Goal: Task Accomplishment & Management: Complete application form

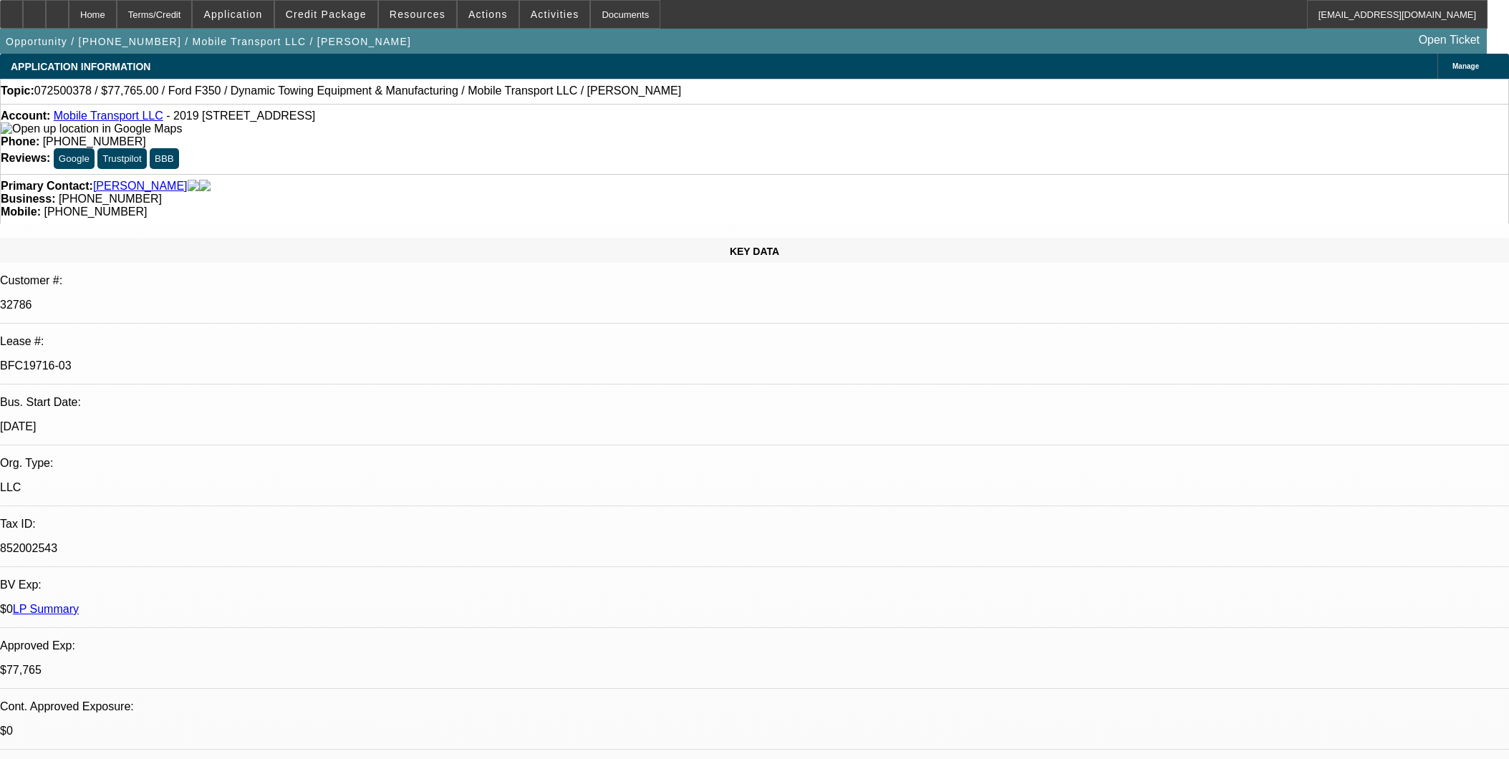
select select "0"
select select "2"
select select "0"
select select "6"
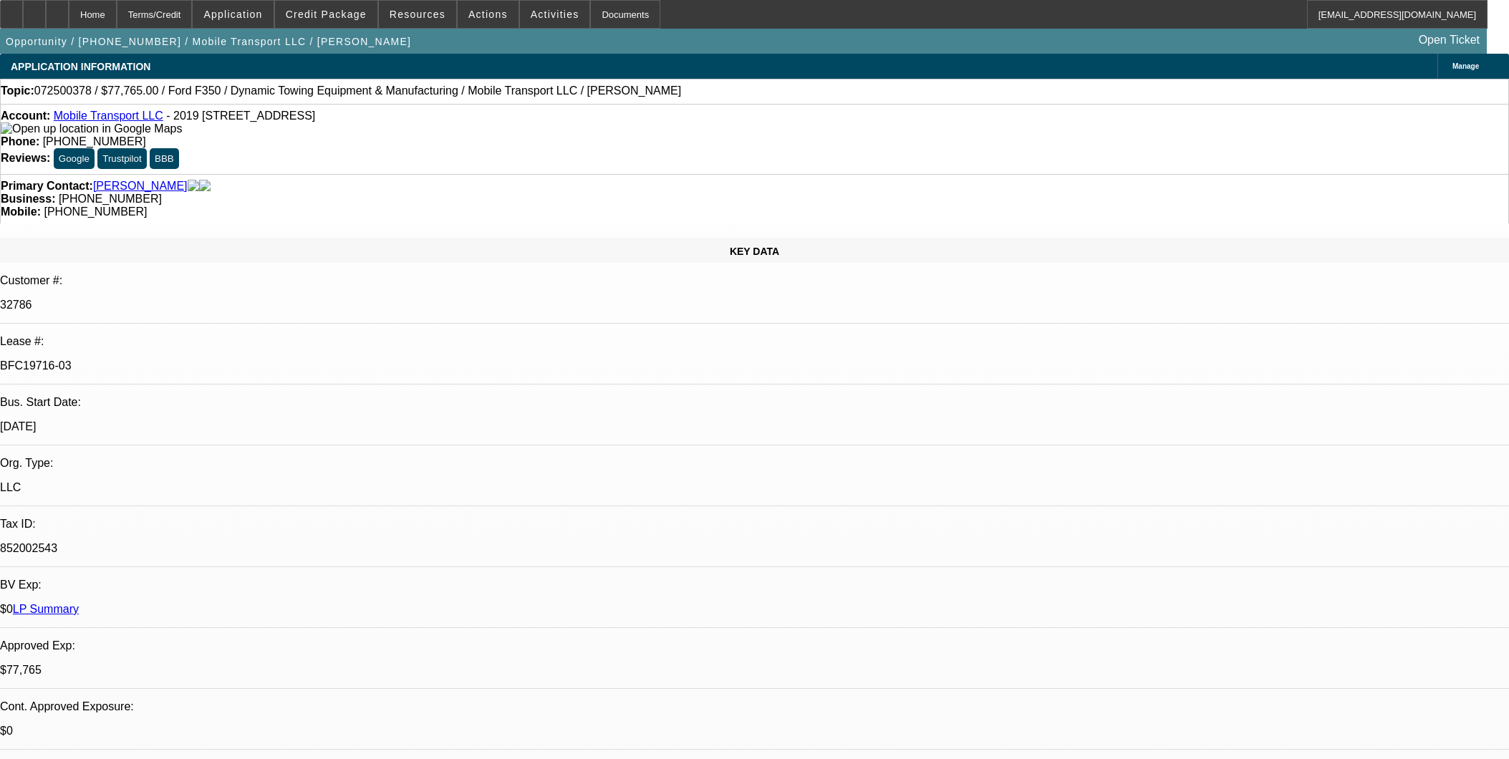
select select "0"
select select "2"
select select "0"
select select "6"
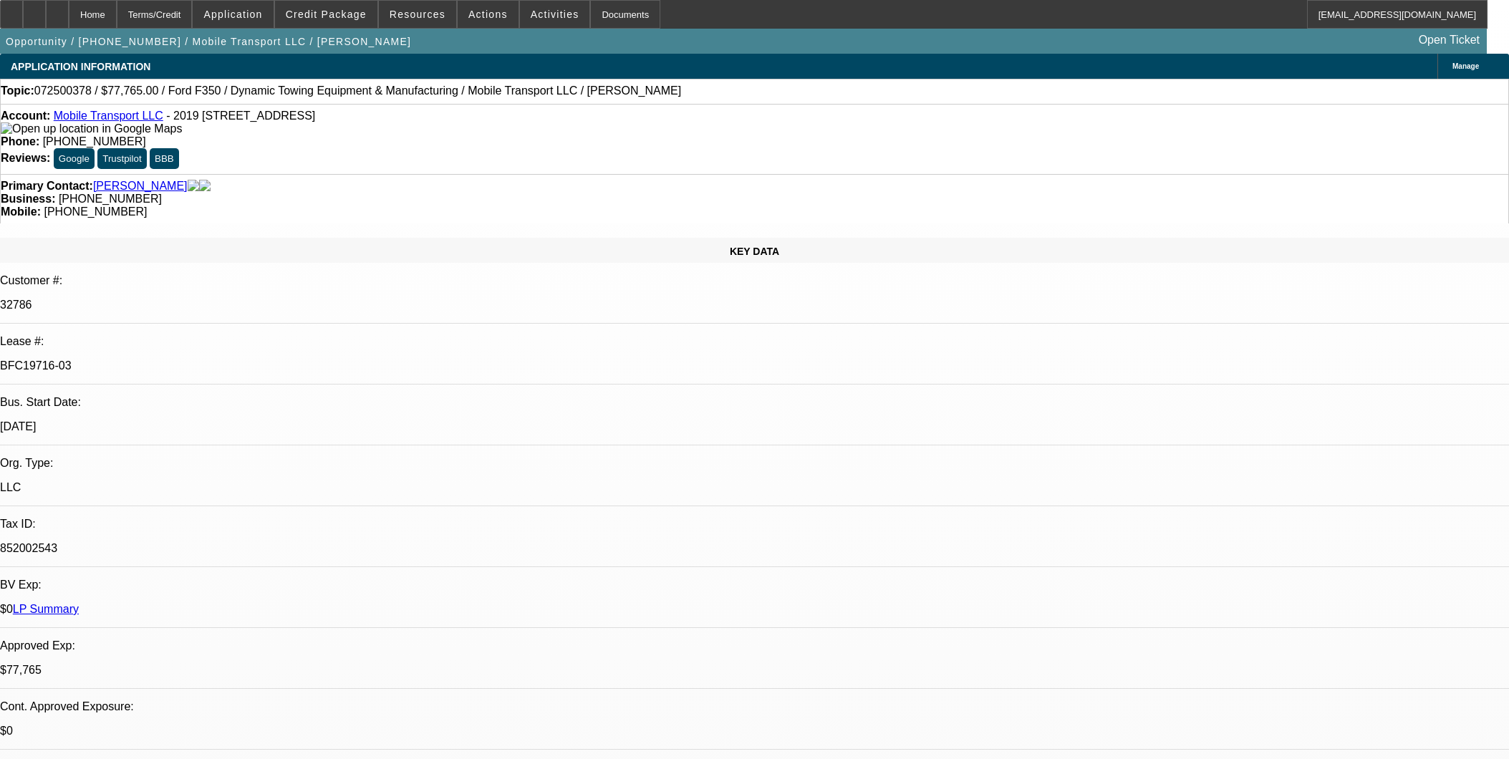
select select "0"
select select "2"
select select "0"
select select "6"
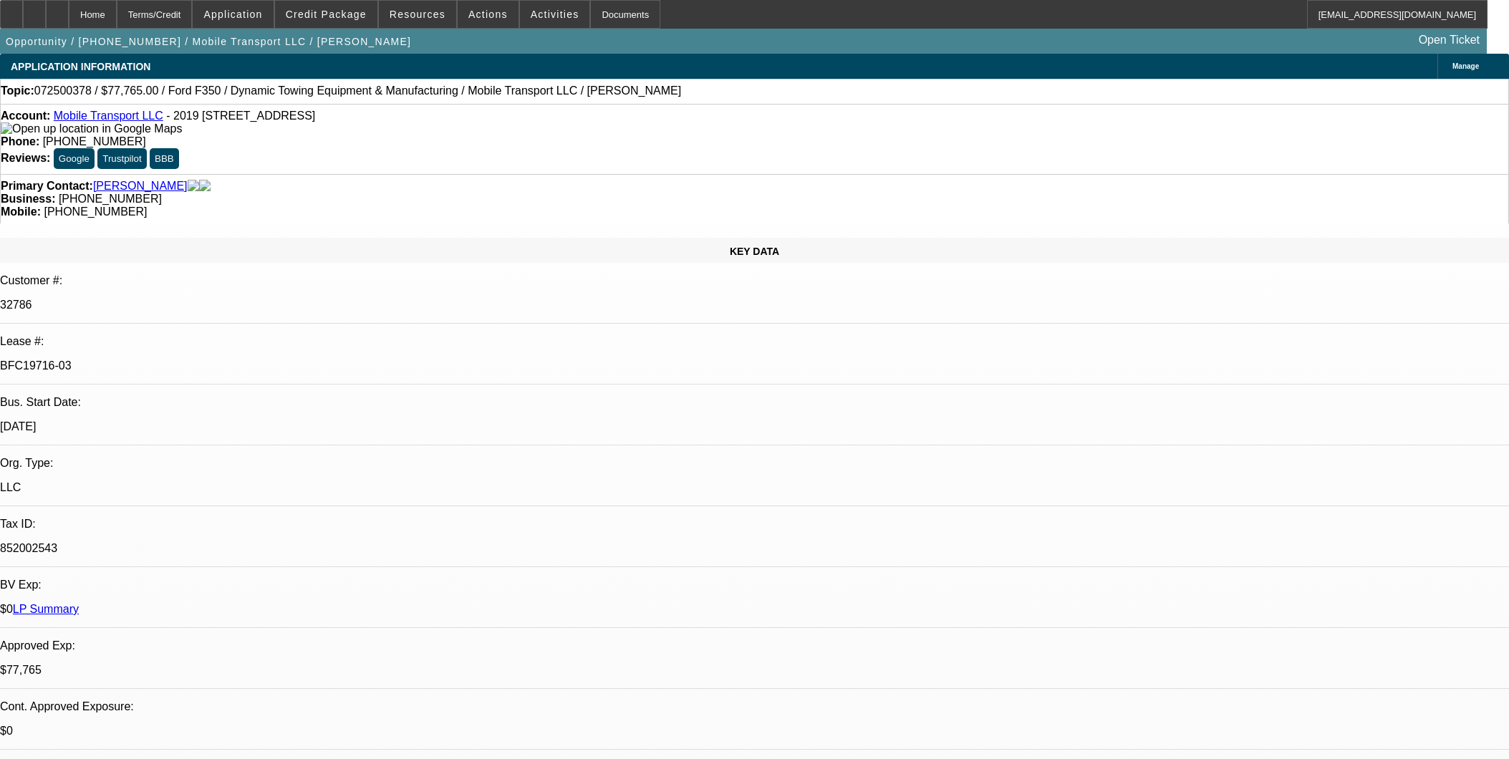
select select "0"
select select "2"
select select "0"
select select "6"
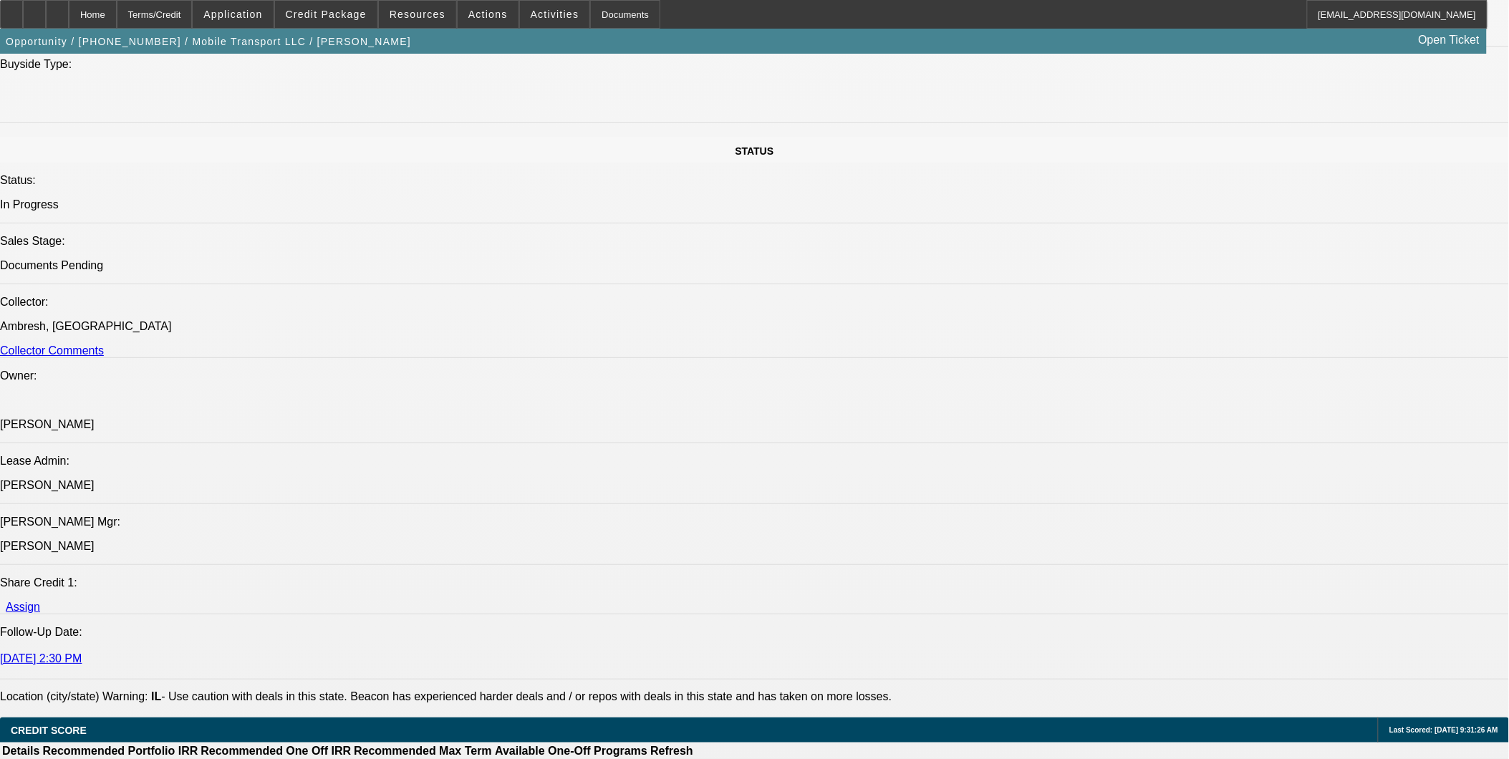
scroll to position [1512, 0]
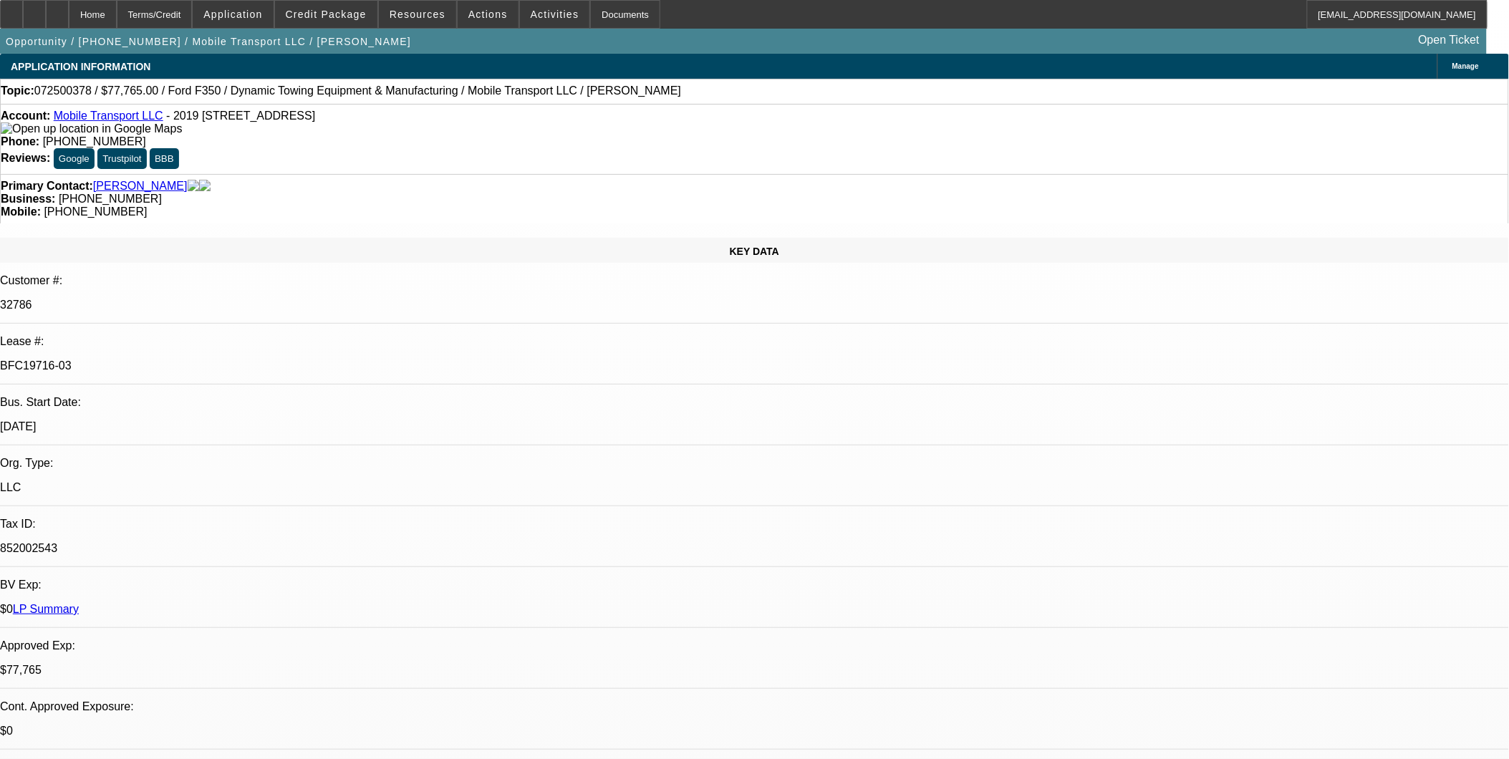
select select "0"
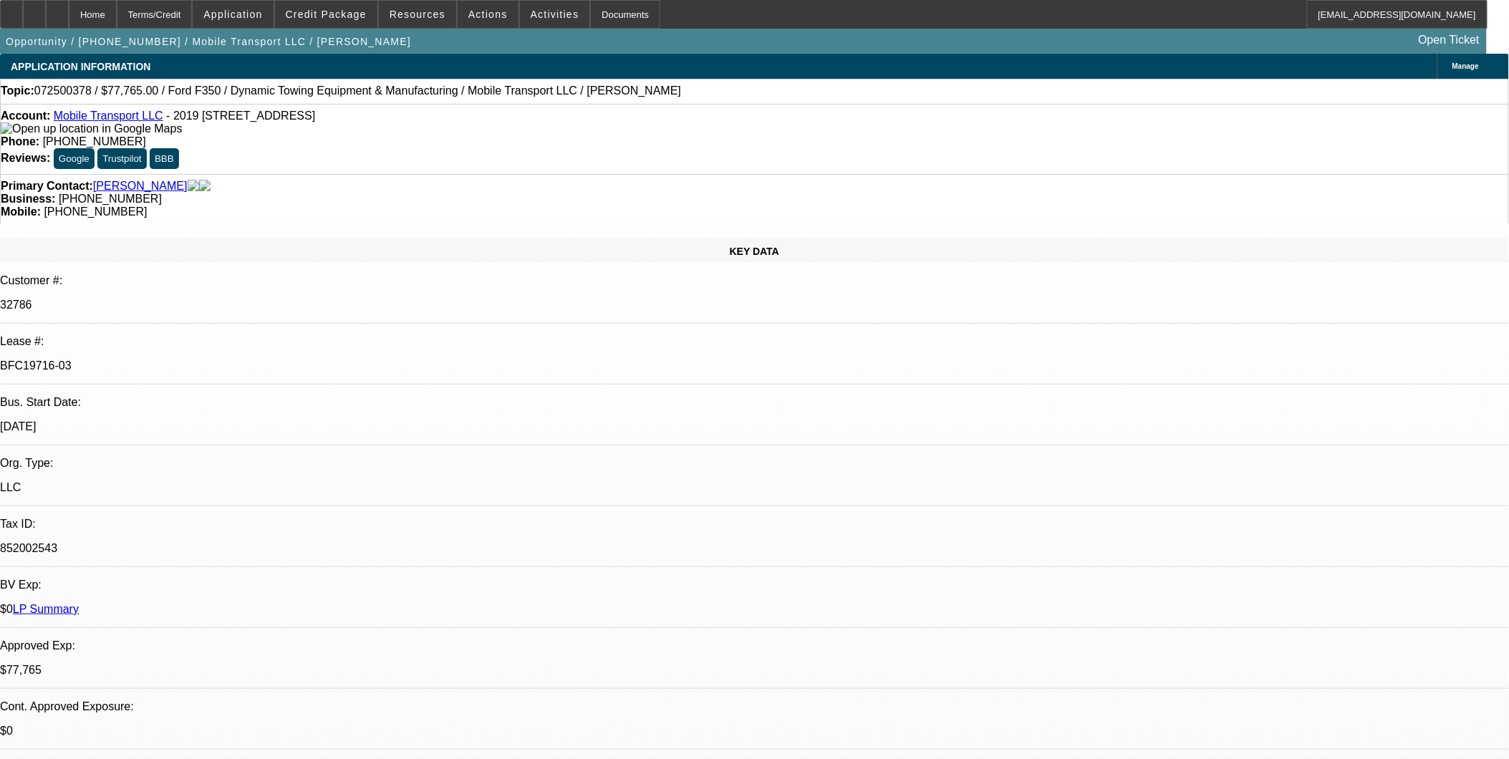
select select "0"
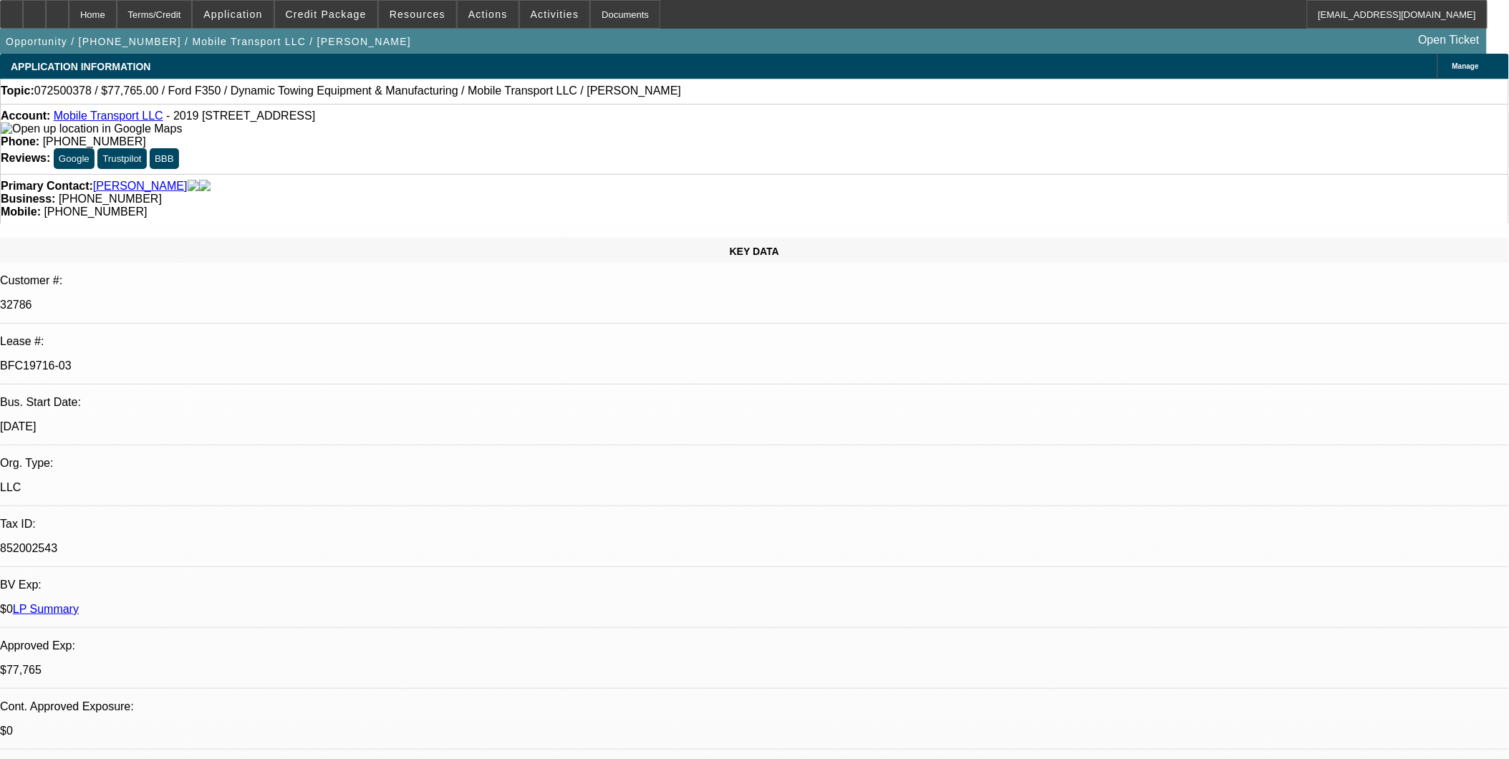
select select "0"
select select "1"
select select "2"
select select "6"
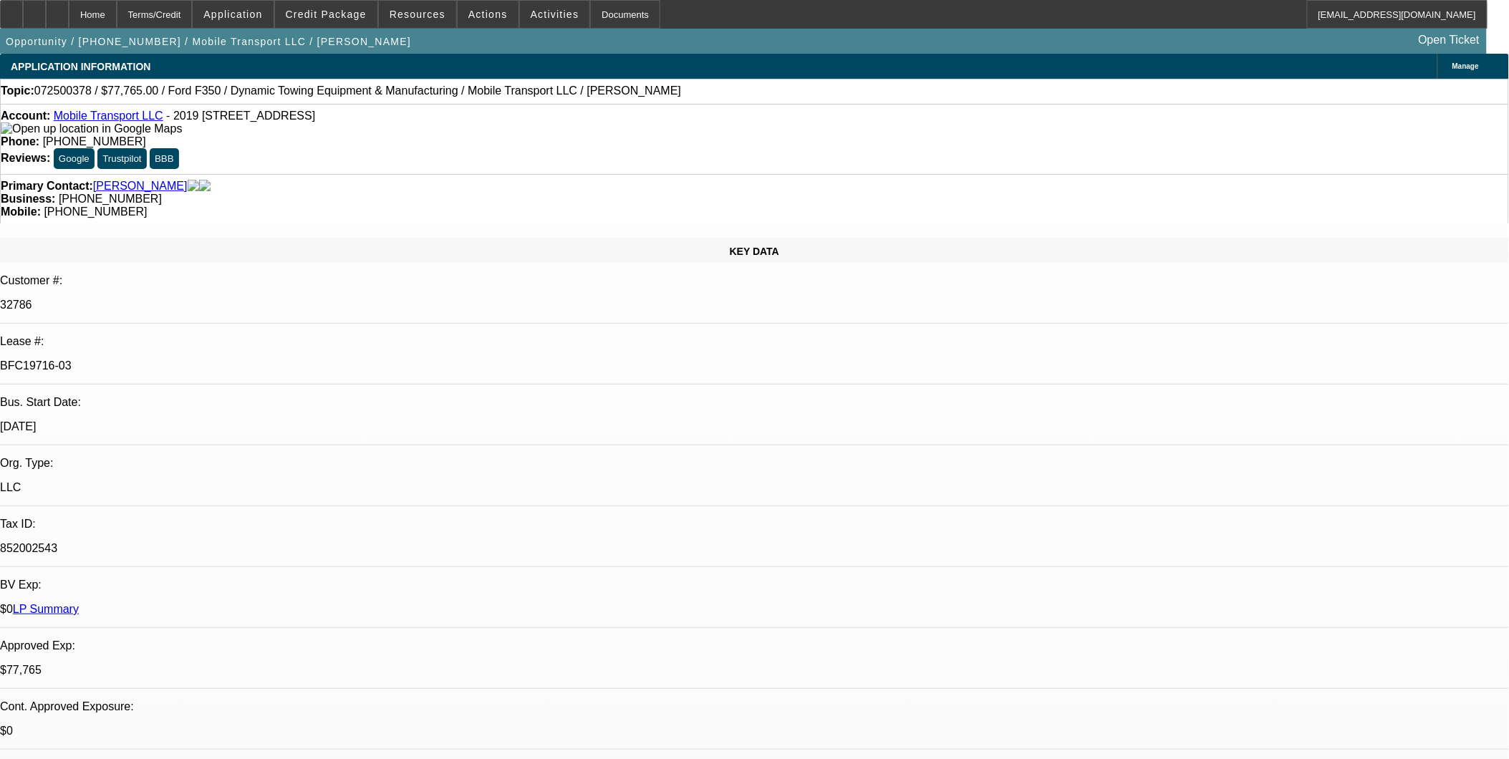
select select "1"
select select "2"
select select "6"
select select "1"
select select "2"
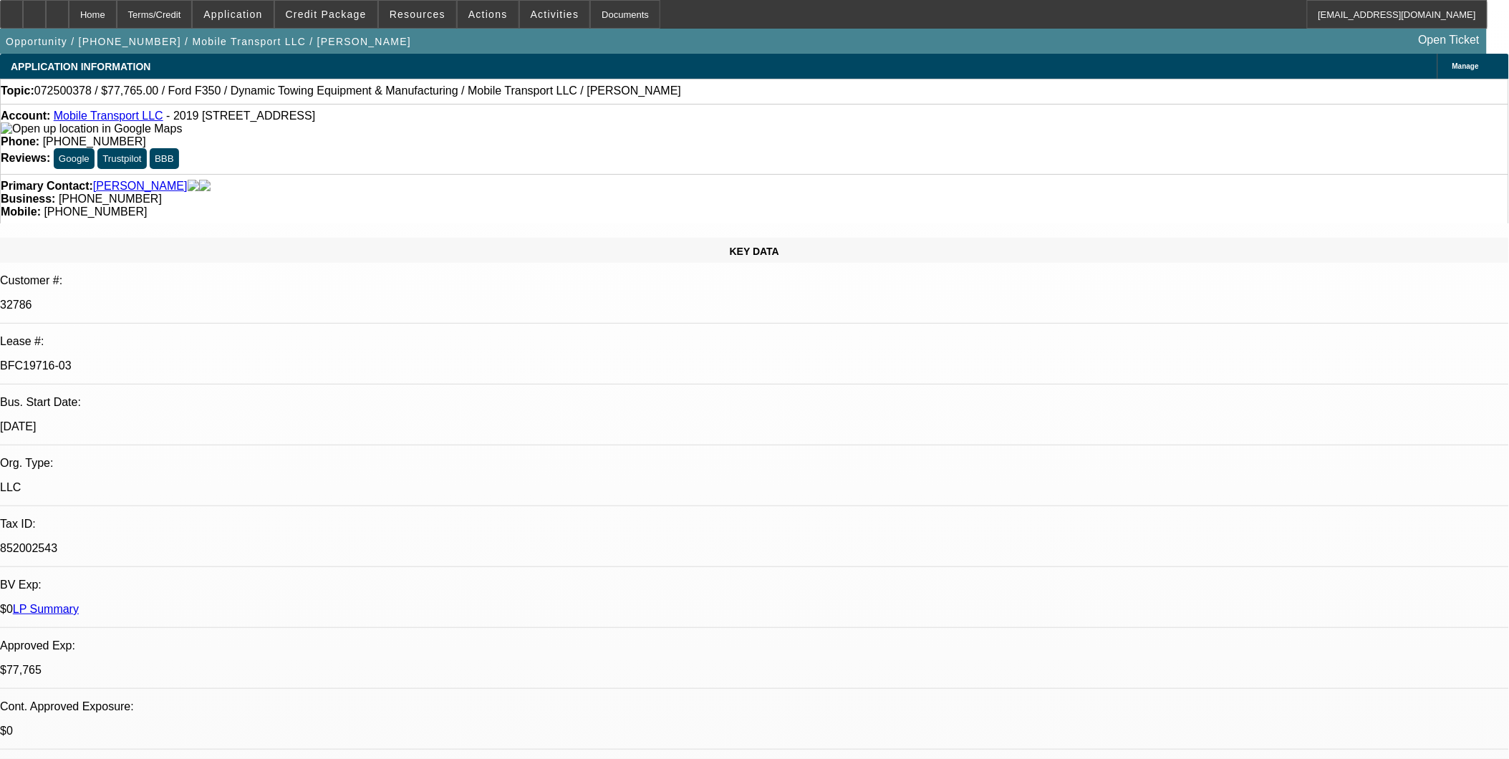
select select "6"
select select "1"
select select "2"
select select "6"
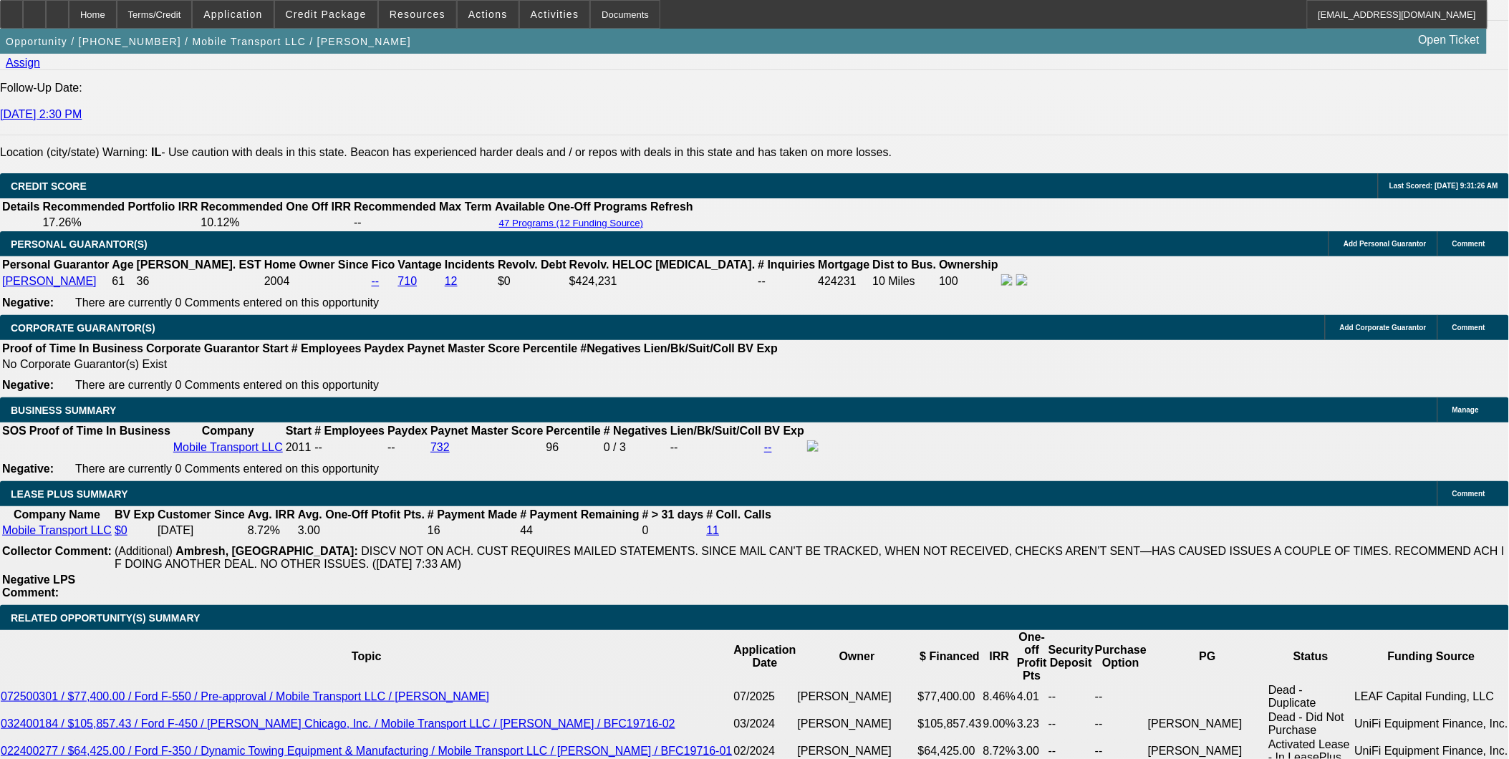
scroll to position [2308, 0]
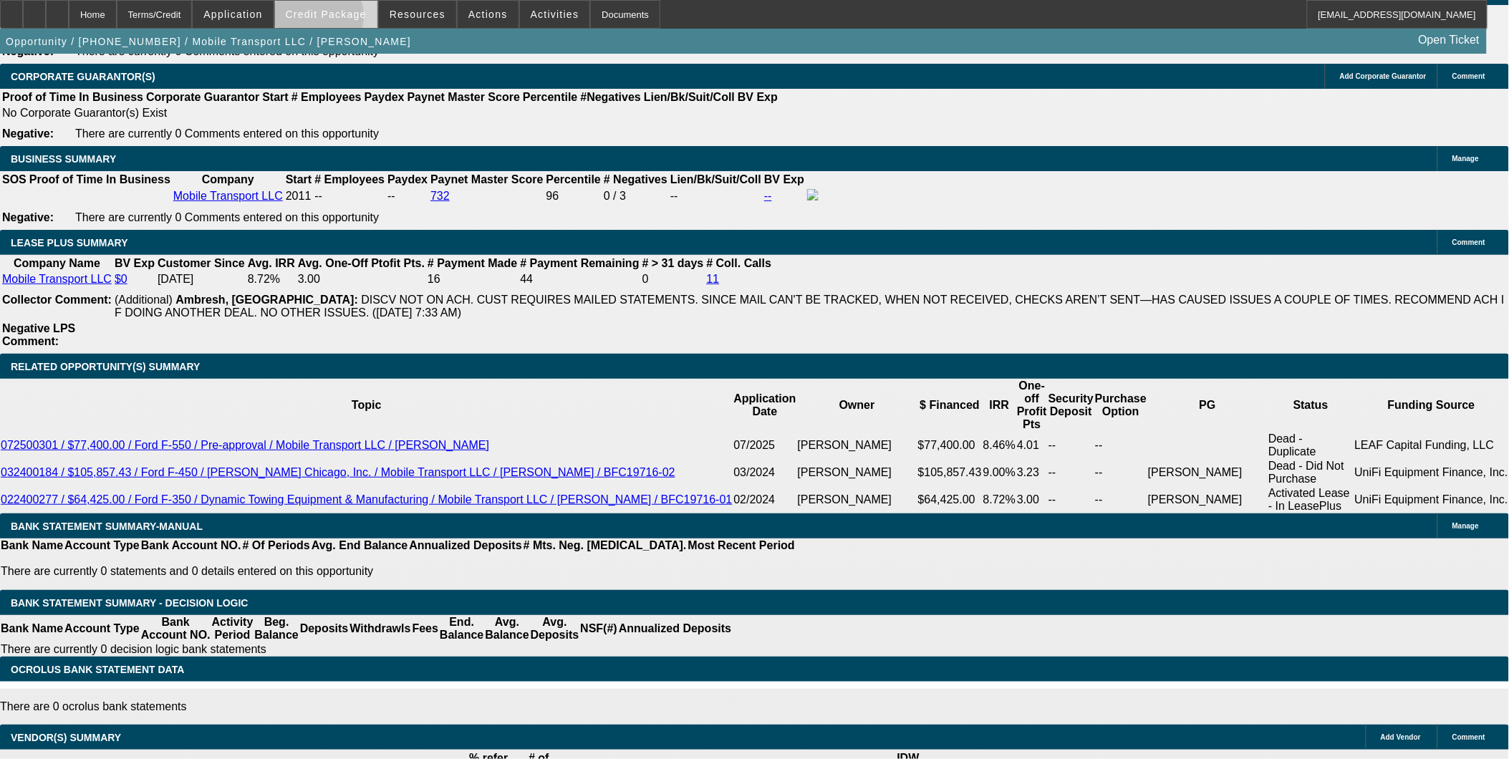
click at [342, 19] on span at bounding box center [326, 14] width 102 height 34
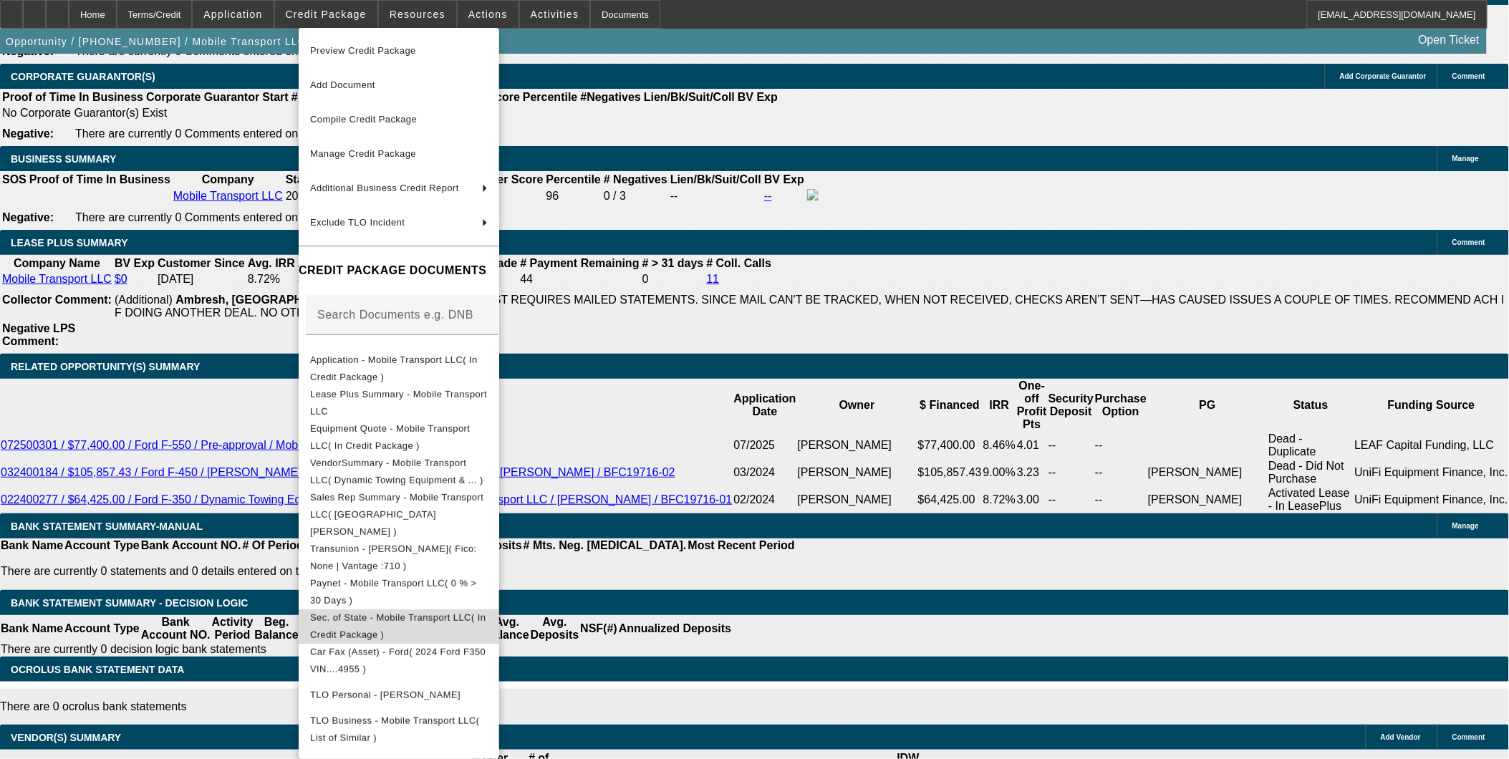
click at [442, 609] on span "Sec. of State - Mobile Transport LLC( In Credit Package )" at bounding box center [399, 626] width 178 height 34
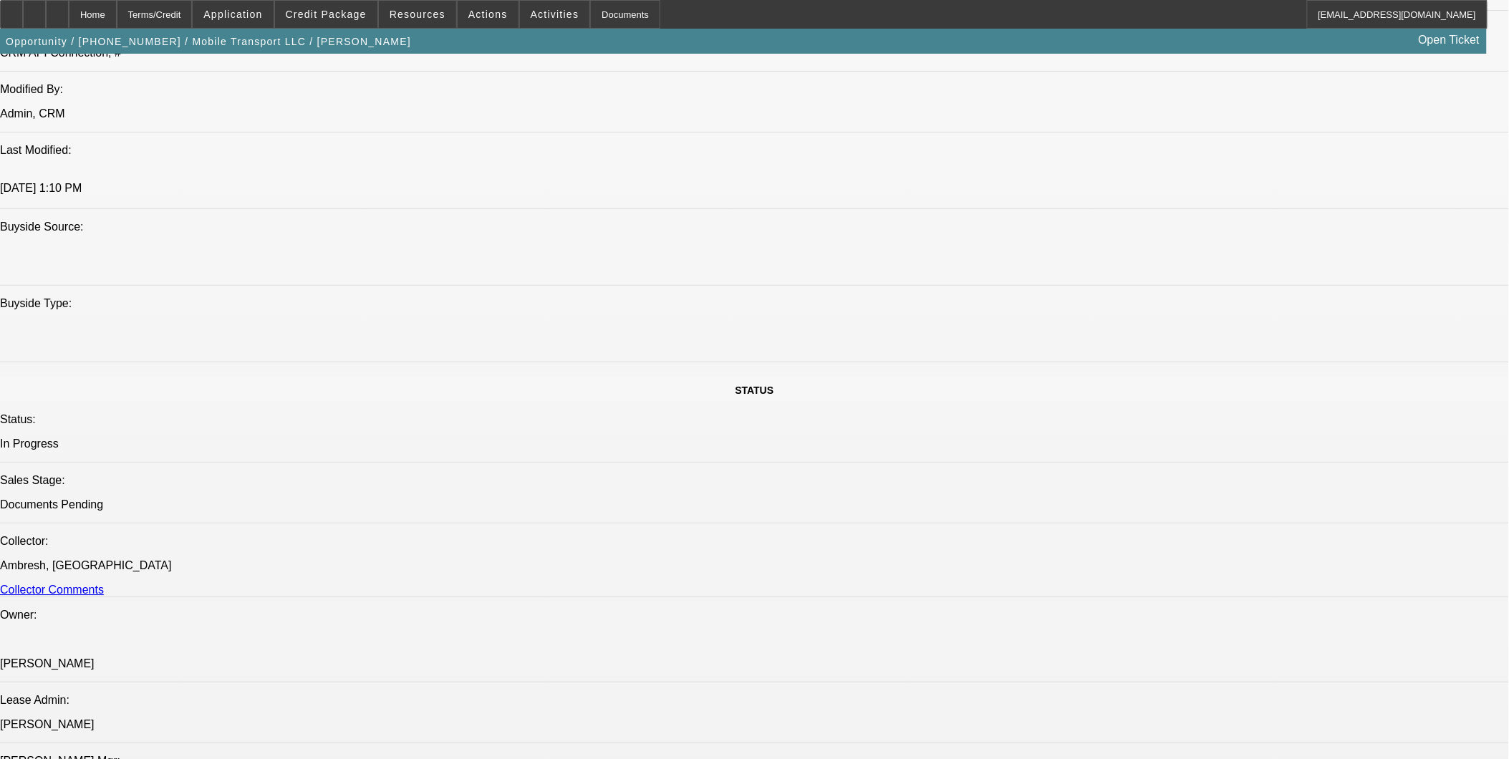
scroll to position [875, 0]
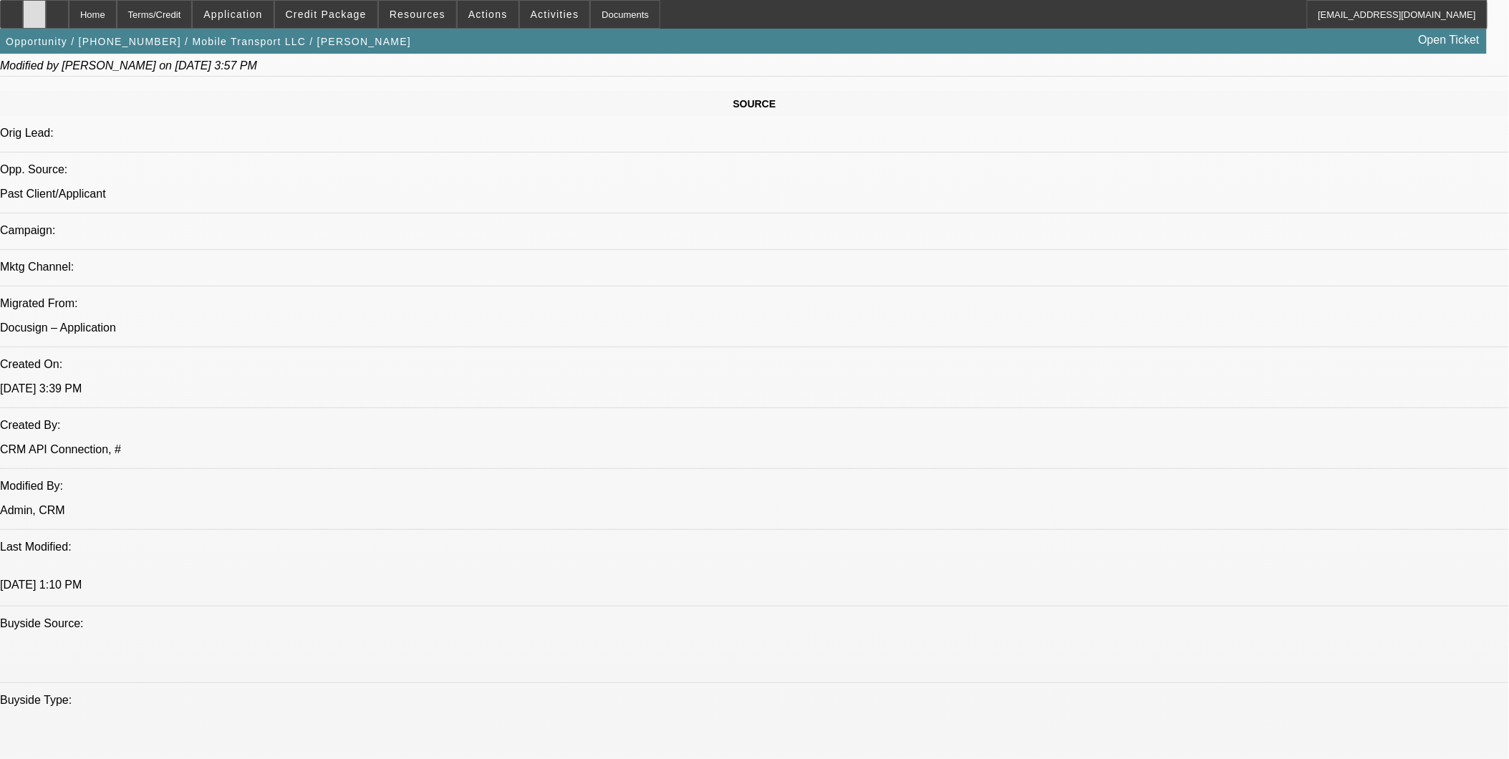
click at [34, 9] on icon at bounding box center [34, 9] width 0 height 0
click at [46, 16] on div at bounding box center [34, 14] width 23 height 29
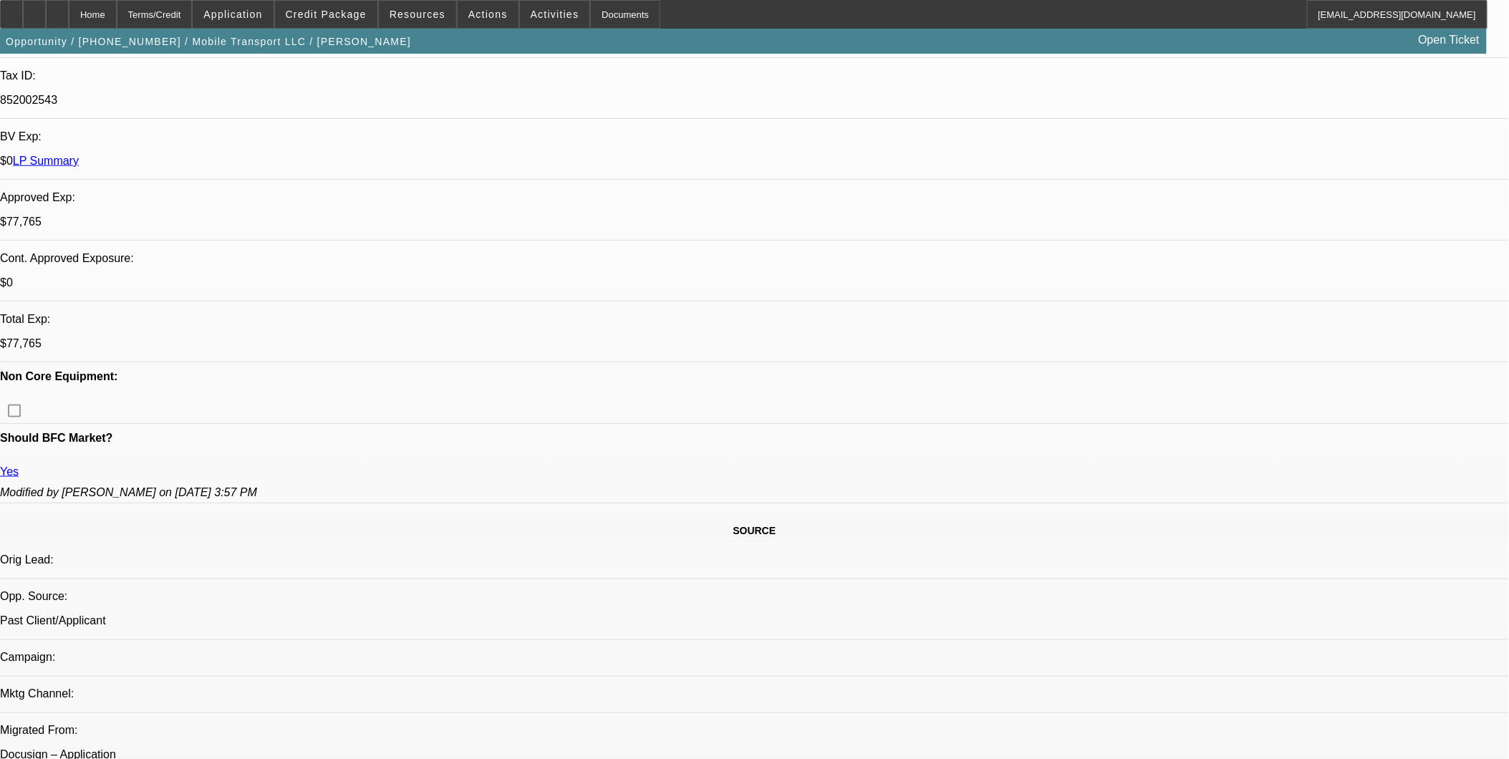
scroll to position [318, 0]
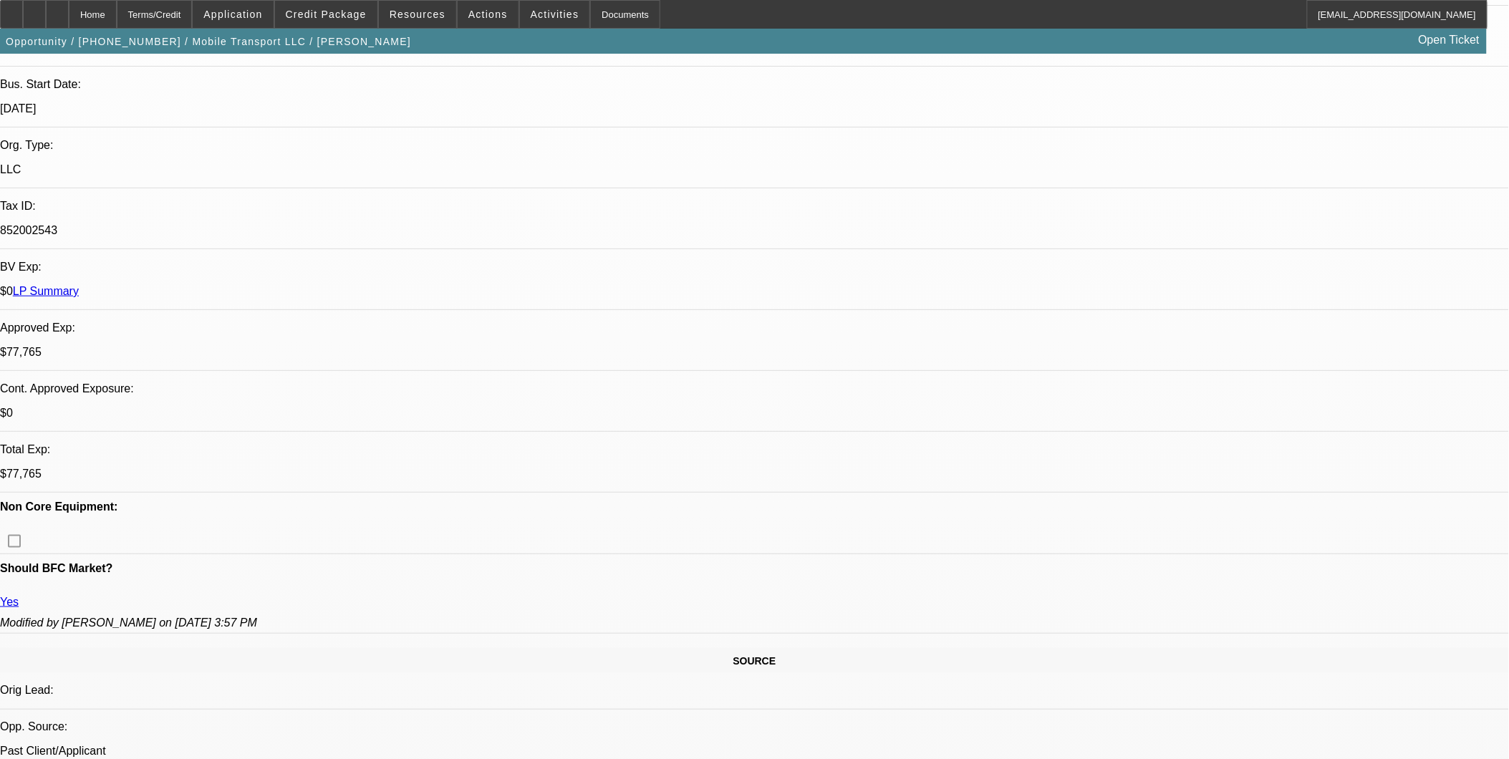
drag, startPoint x: 723, startPoint y: 461, endPoint x: 786, endPoint y: 439, distance: 65.9
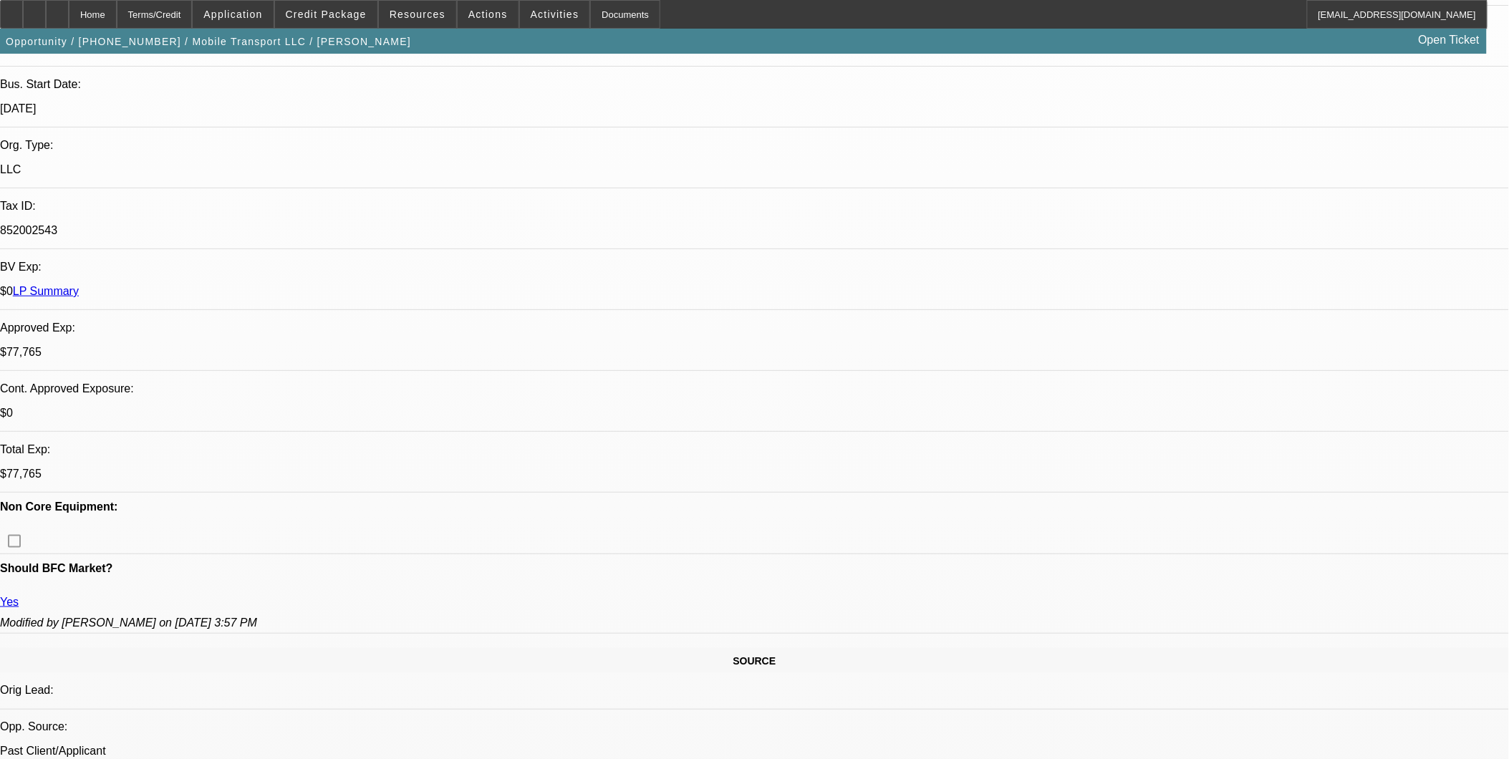
drag, startPoint x: 794, startPoint y: 546, endPoint x: 815, endPoint y: 441, distance: 106.7
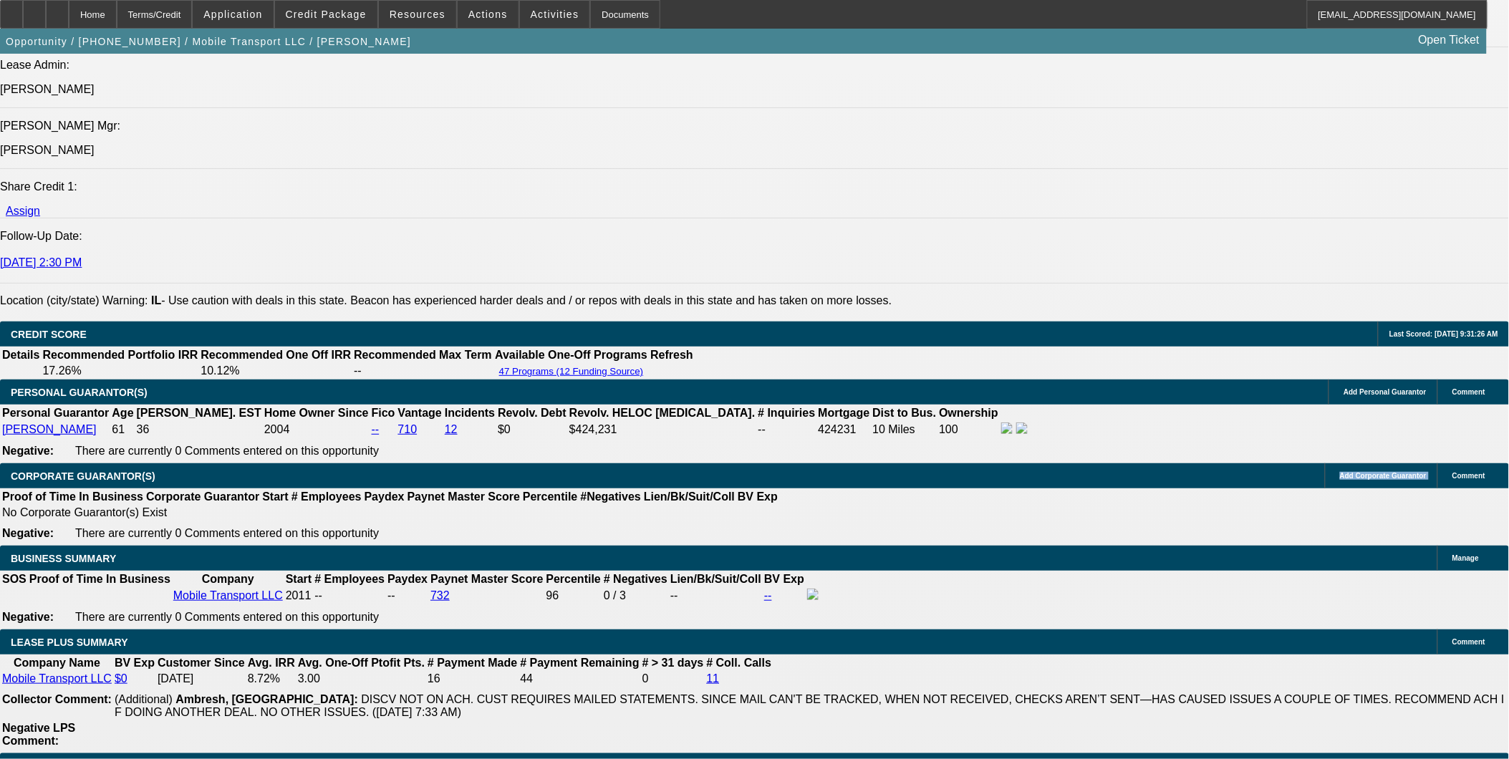
scroll to position [2068, 0]
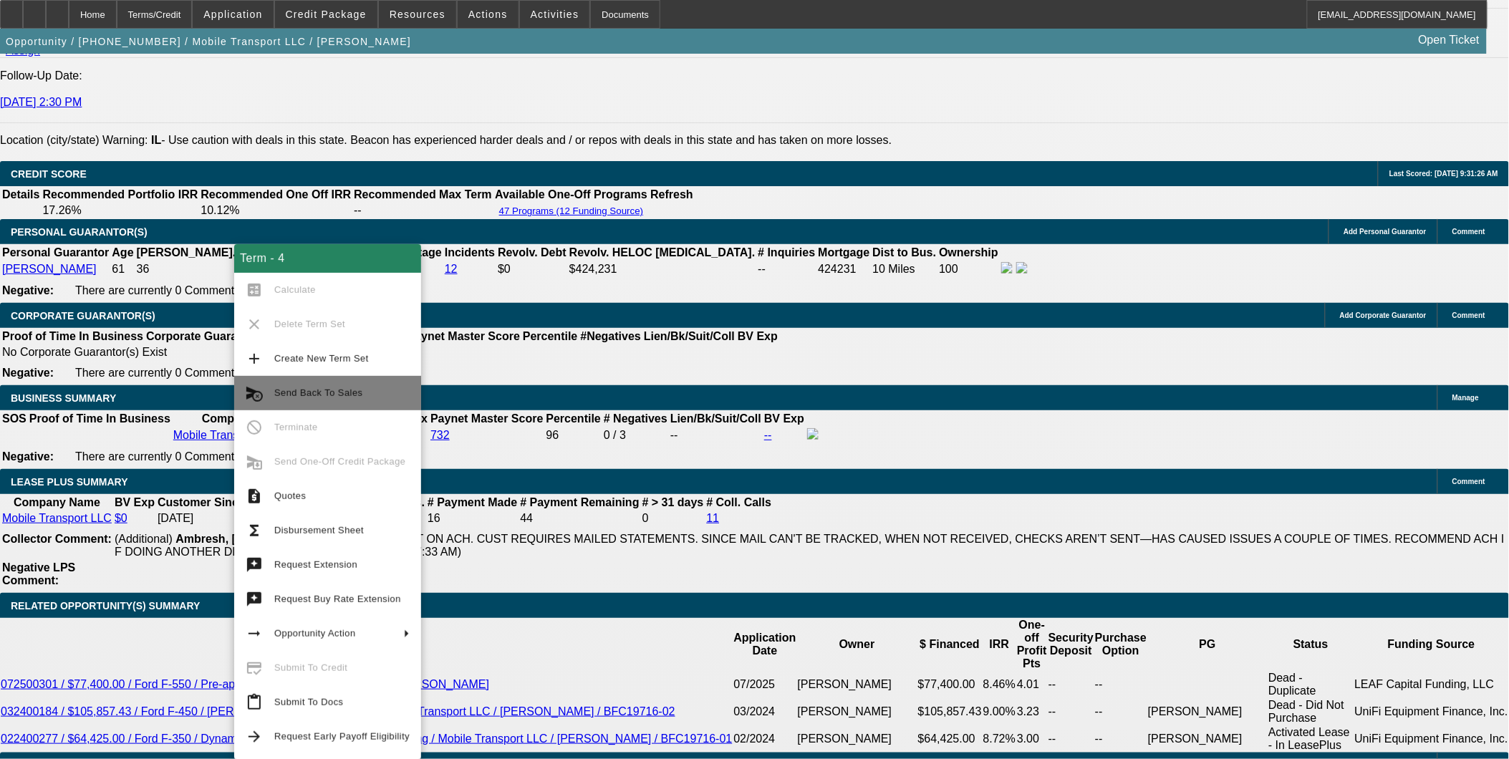
click at [348, 385] on span "Send Back To Sales" at bounding box center [341, 393] width 135 height 17
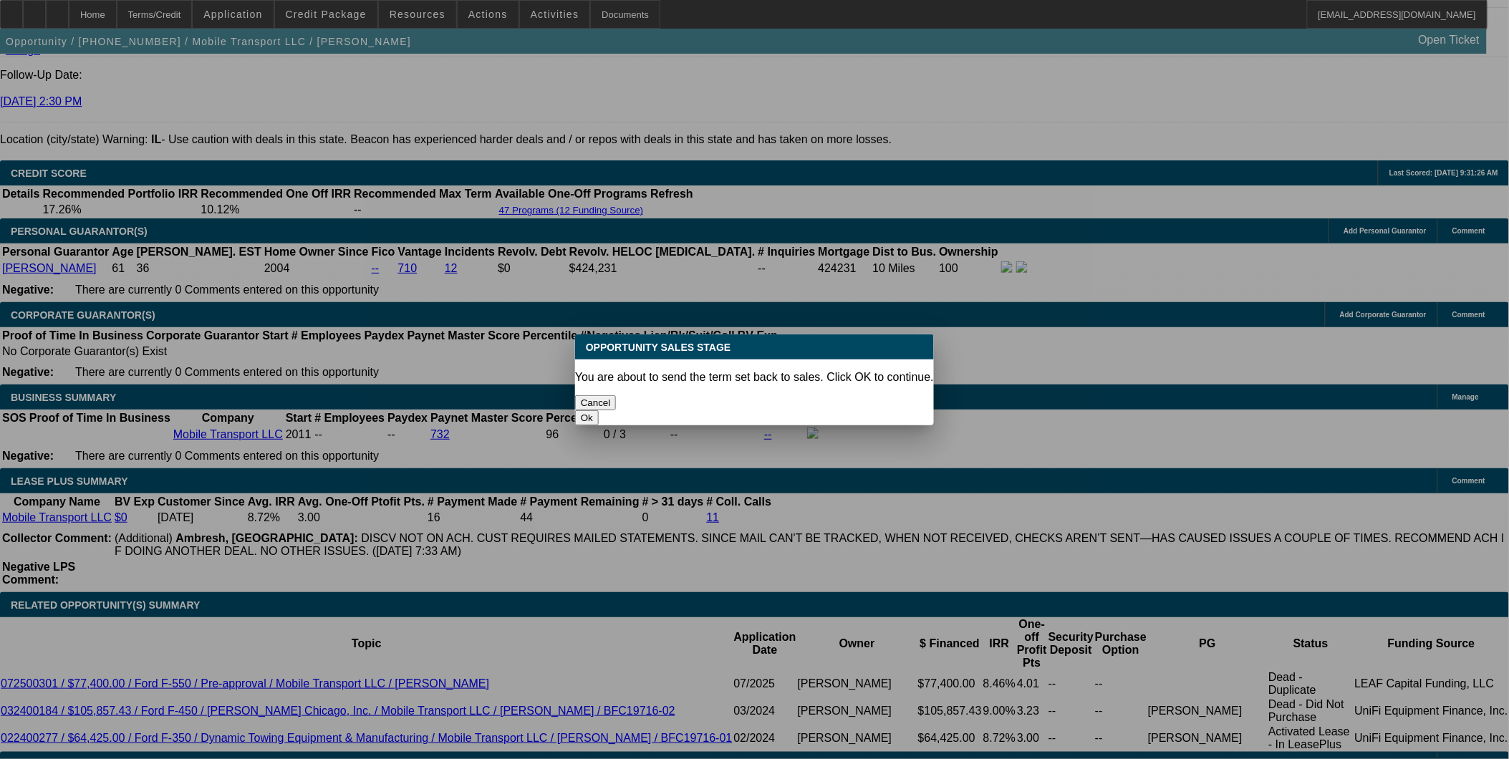
scroll to position [0, 0]
click at [599, 410] on button "Ok" at bounding box center [587, 417] width 24 height 15
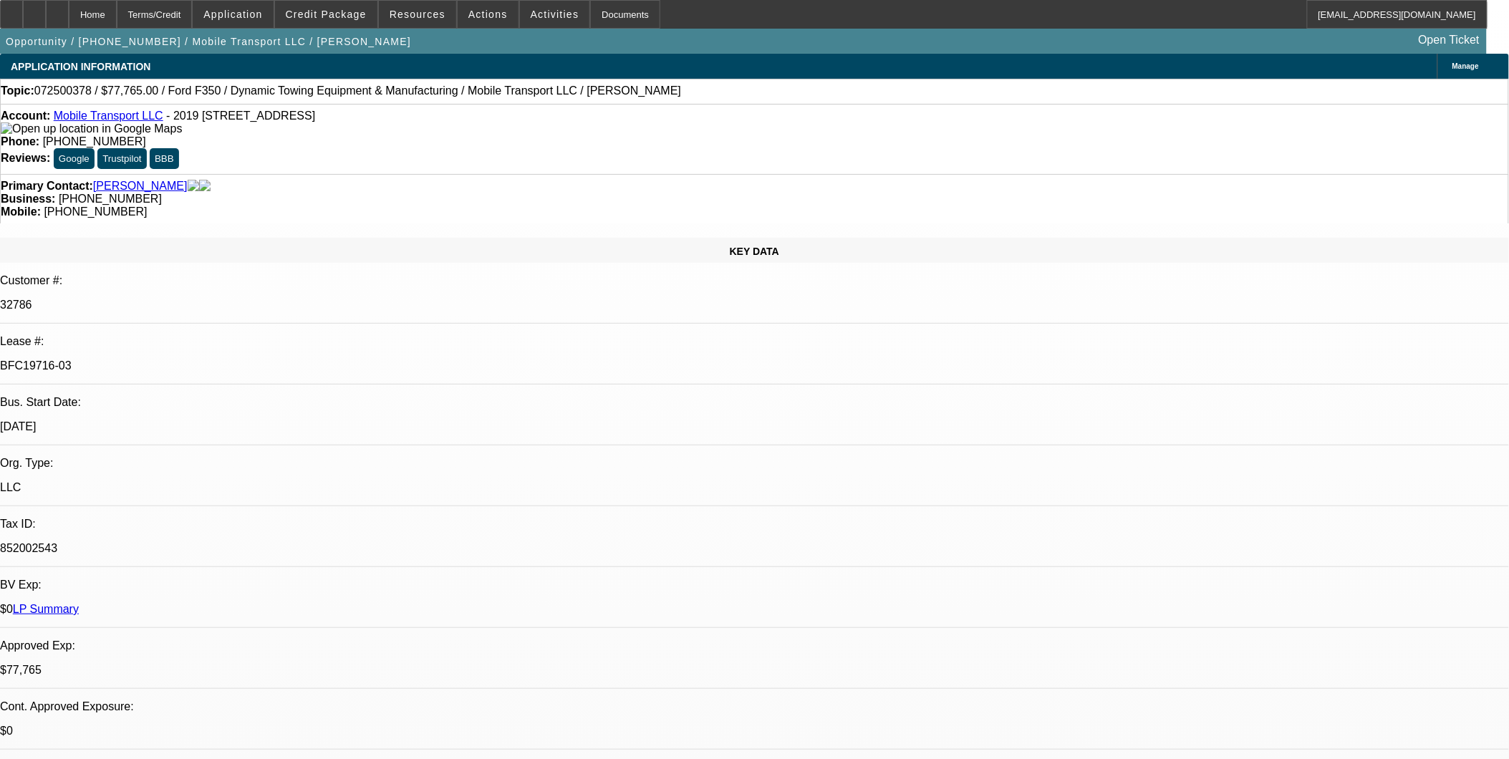
type textarea "Adding CCG"
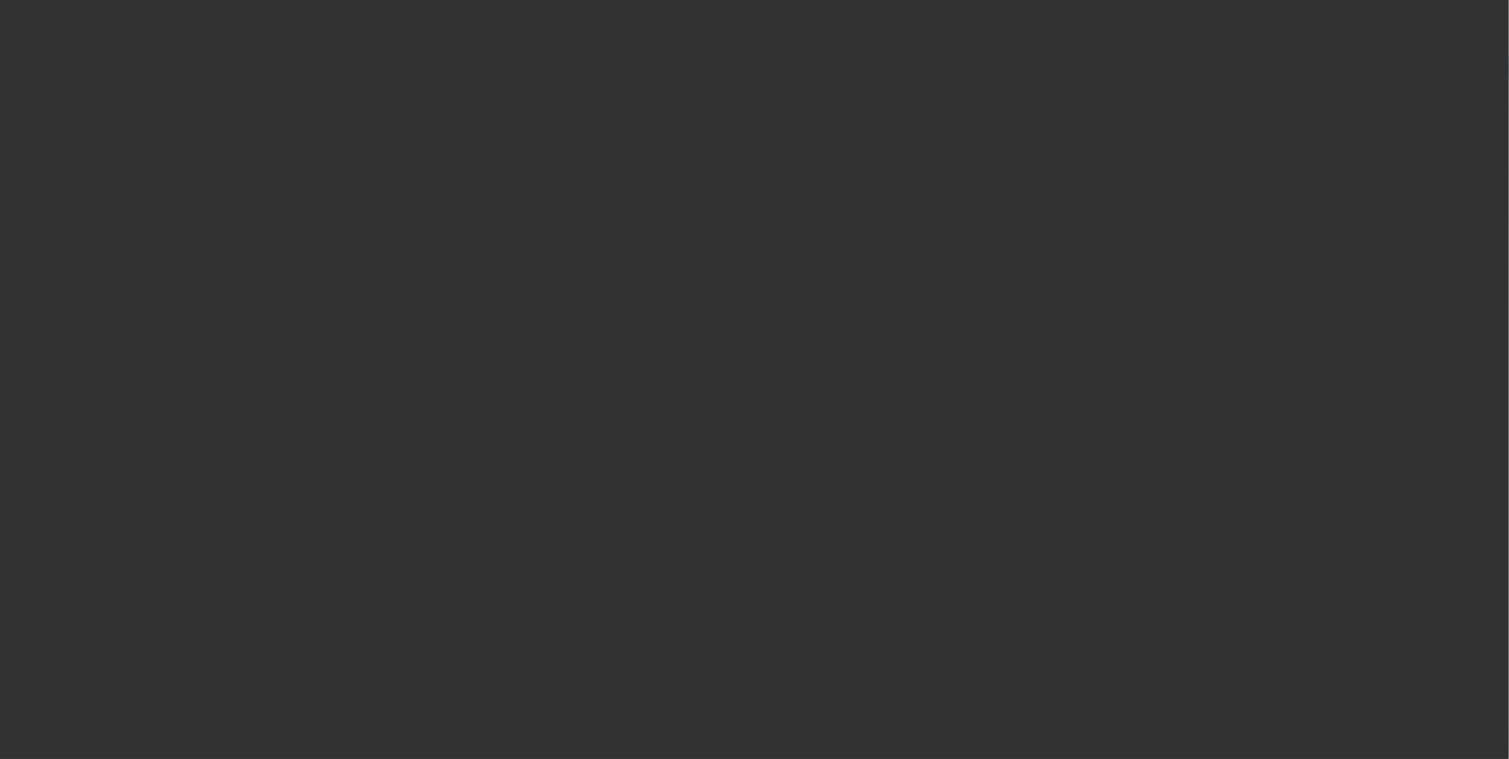
select select "0"
select select "2"
select select "0"
select select "6"
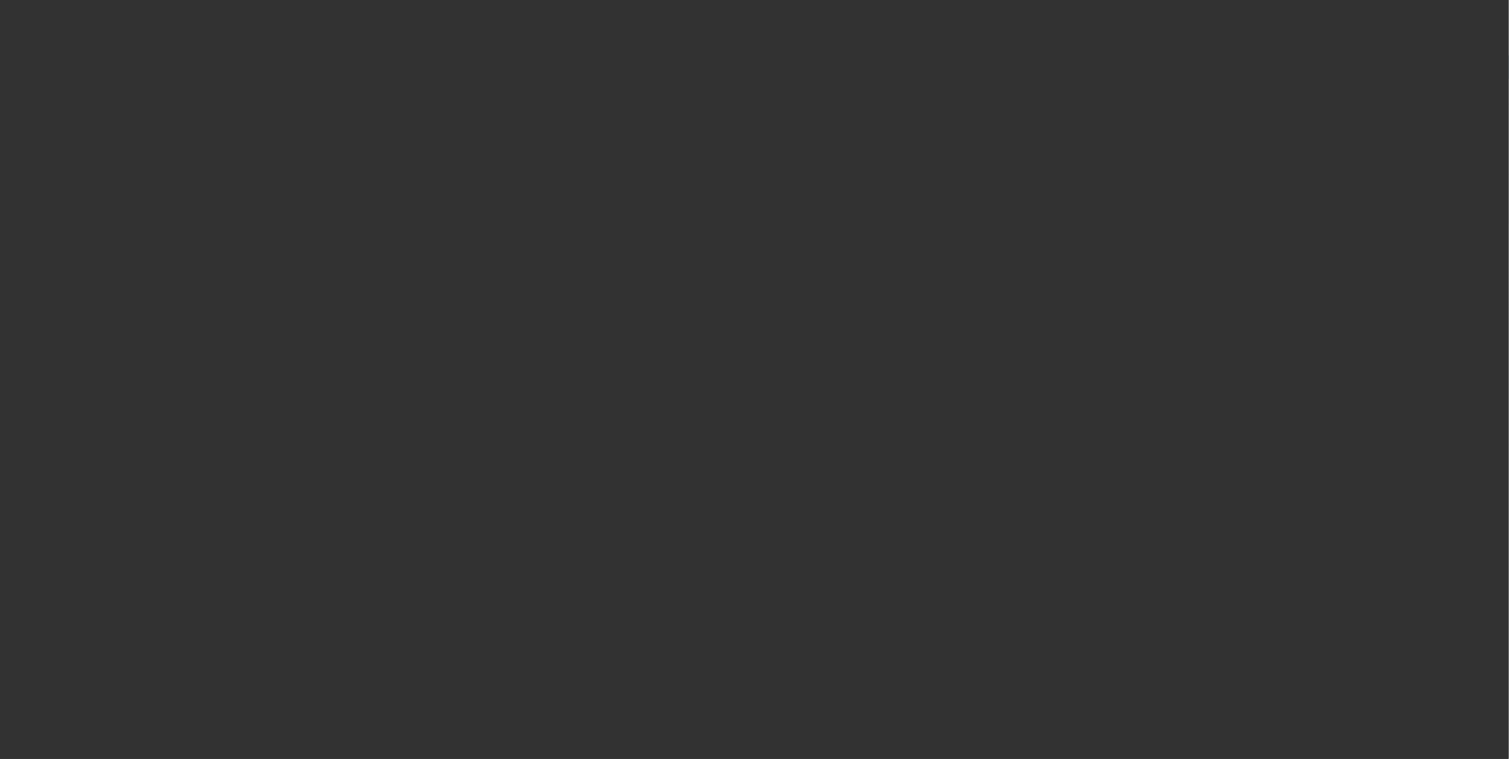
select select "0"
select select "2"
select select "0"
select select "6"
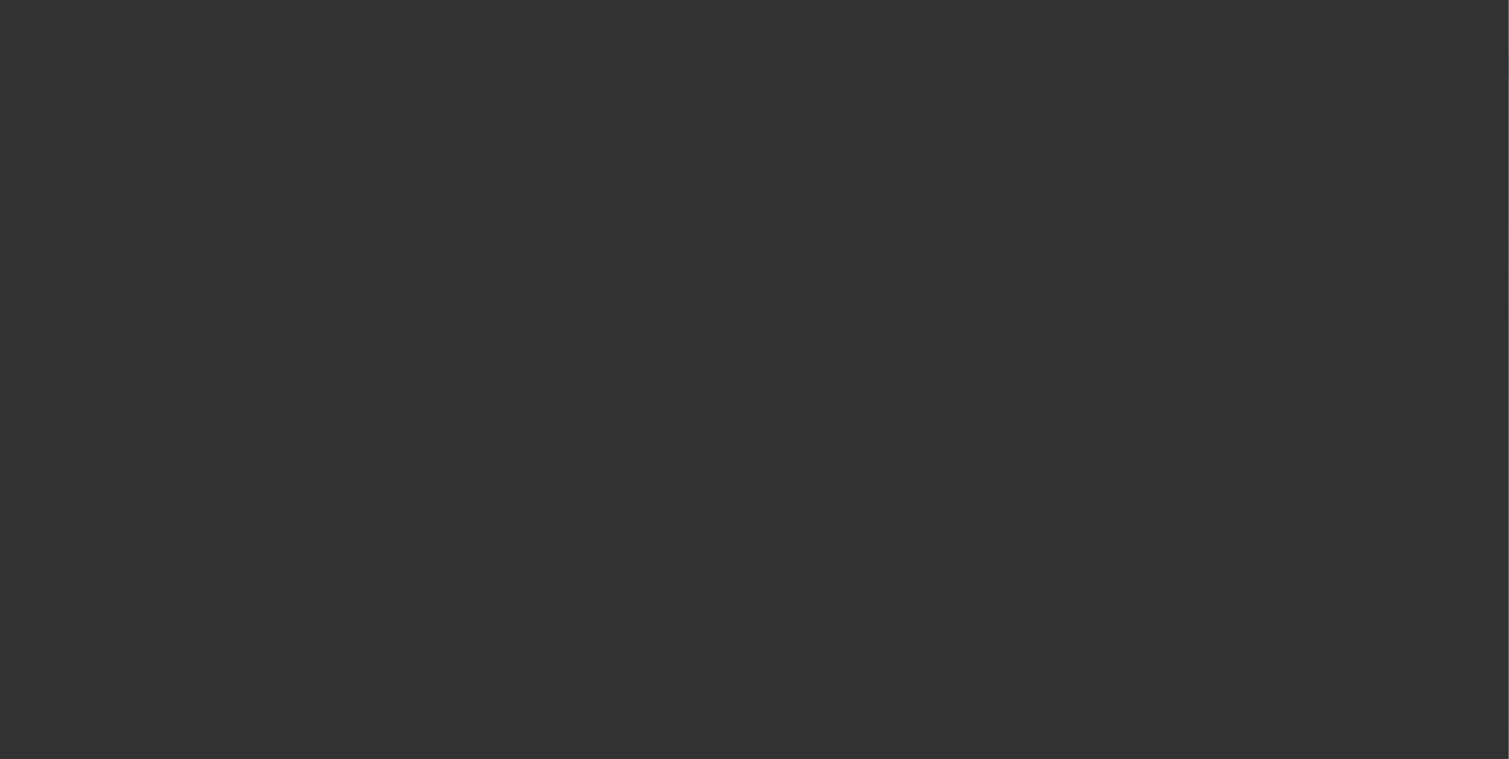
select select "0"
select select "2"
select select "0"
select select "6"
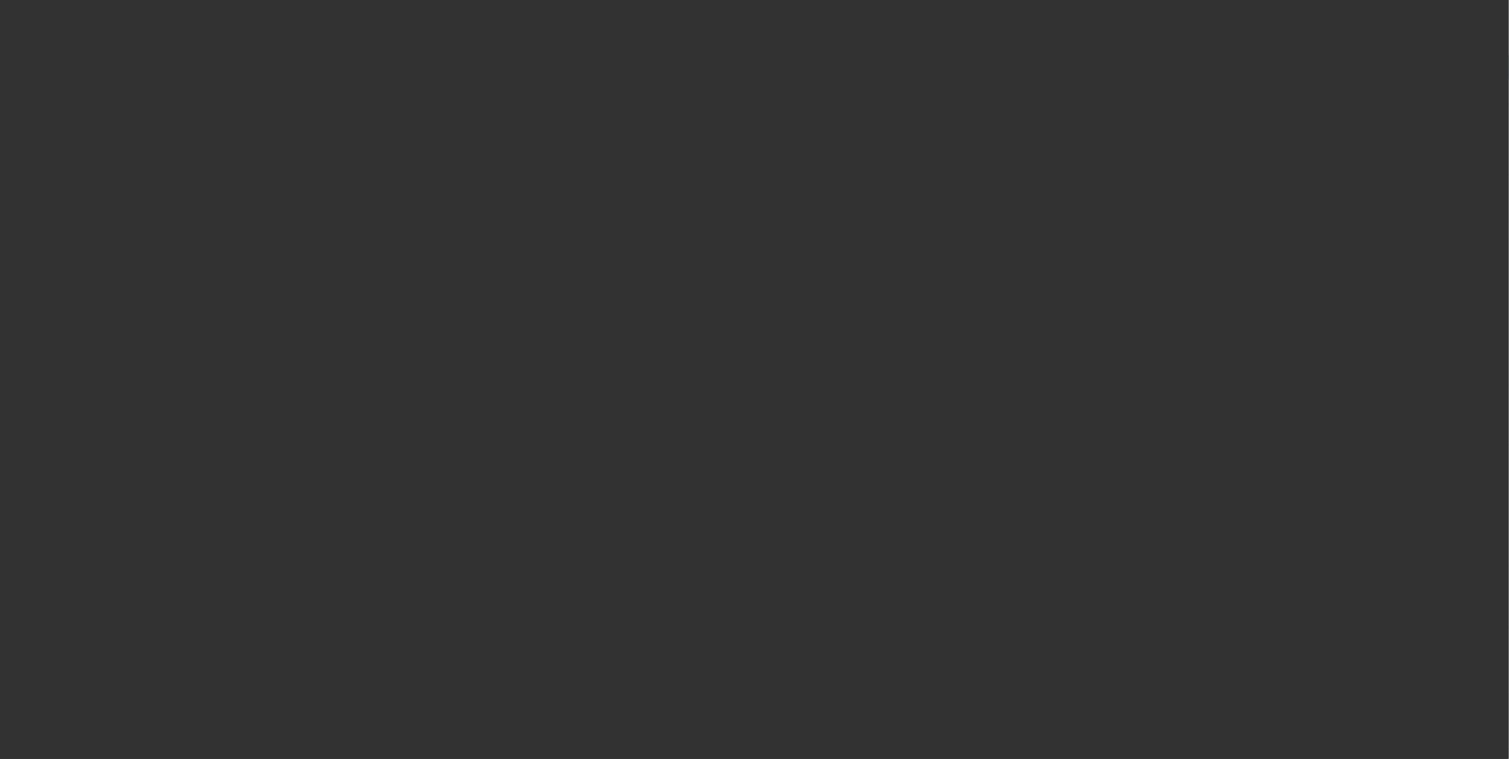
select select "0"
select select "2"
select select "0"
select select "6"
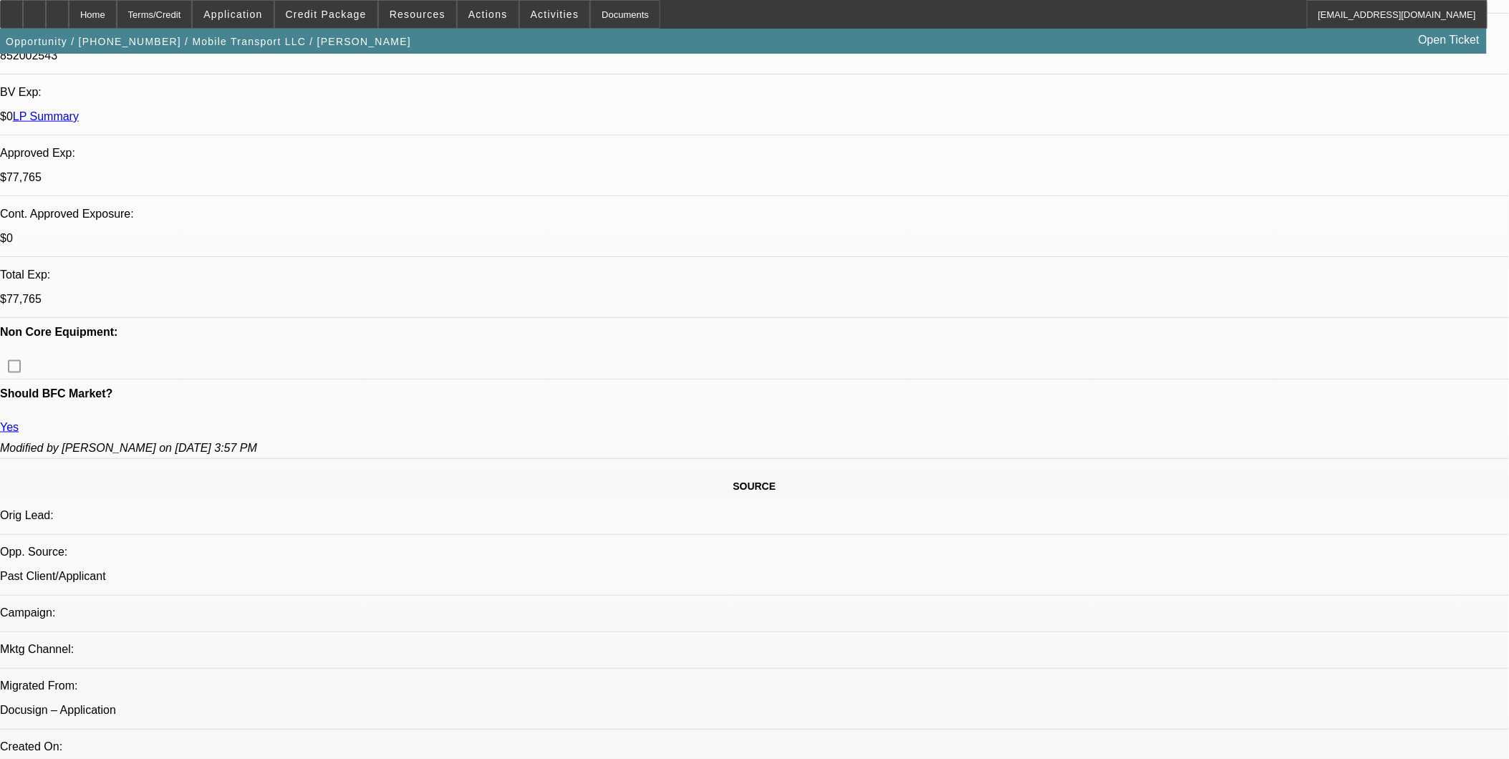
scroll to position [397, 0]
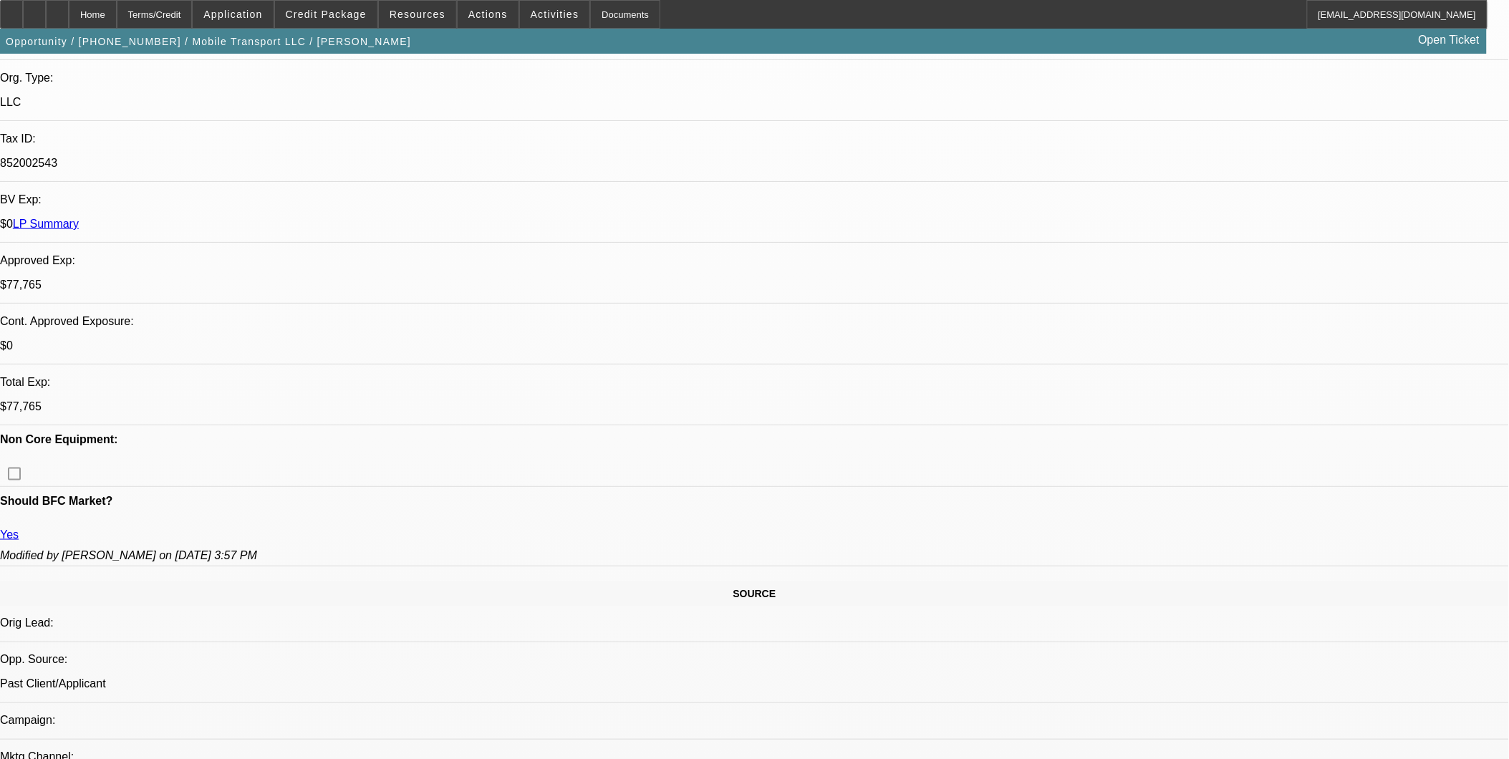
scroll to position [79, 0]
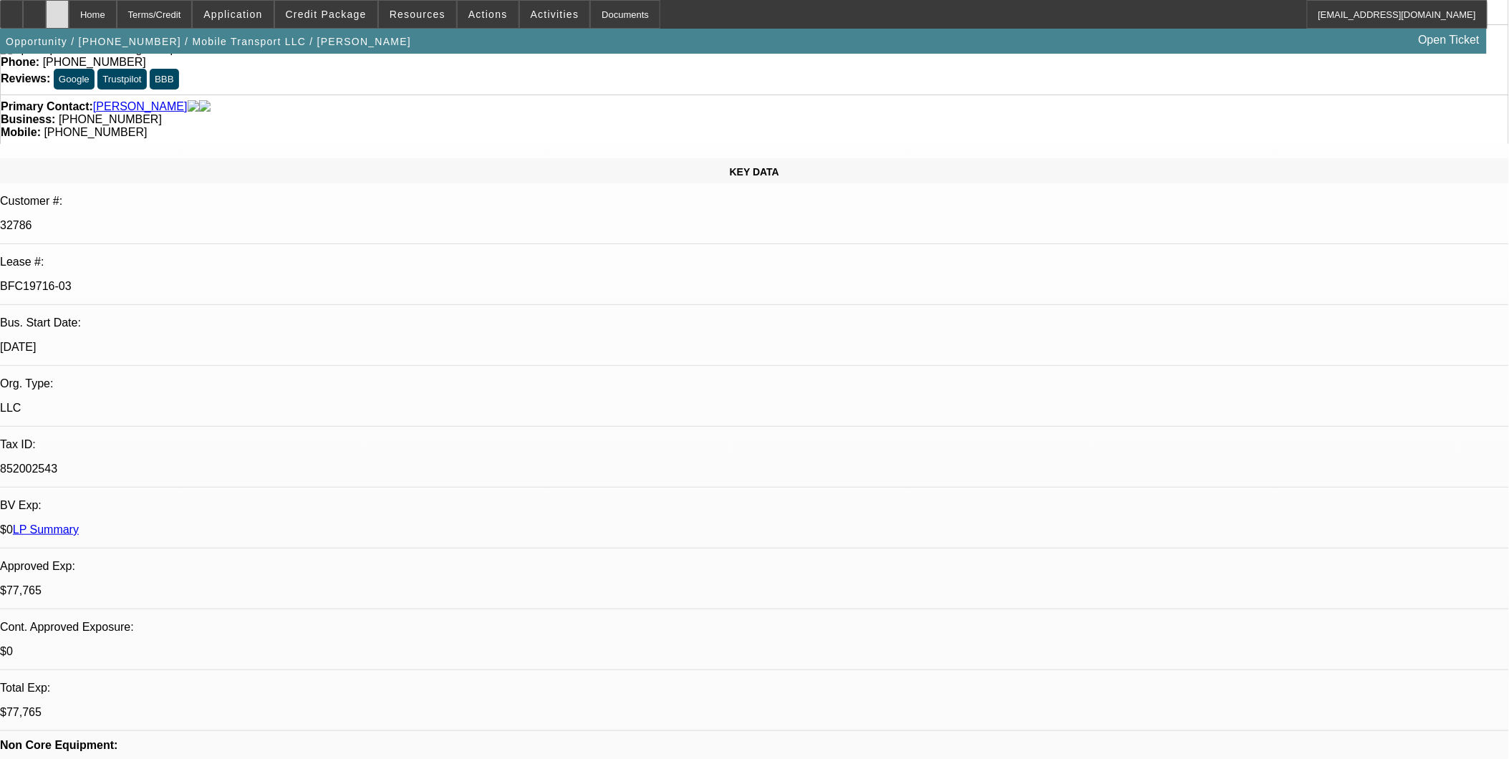
click at [69, 18] on div at bounding box center [57, 14] width 23 height 29
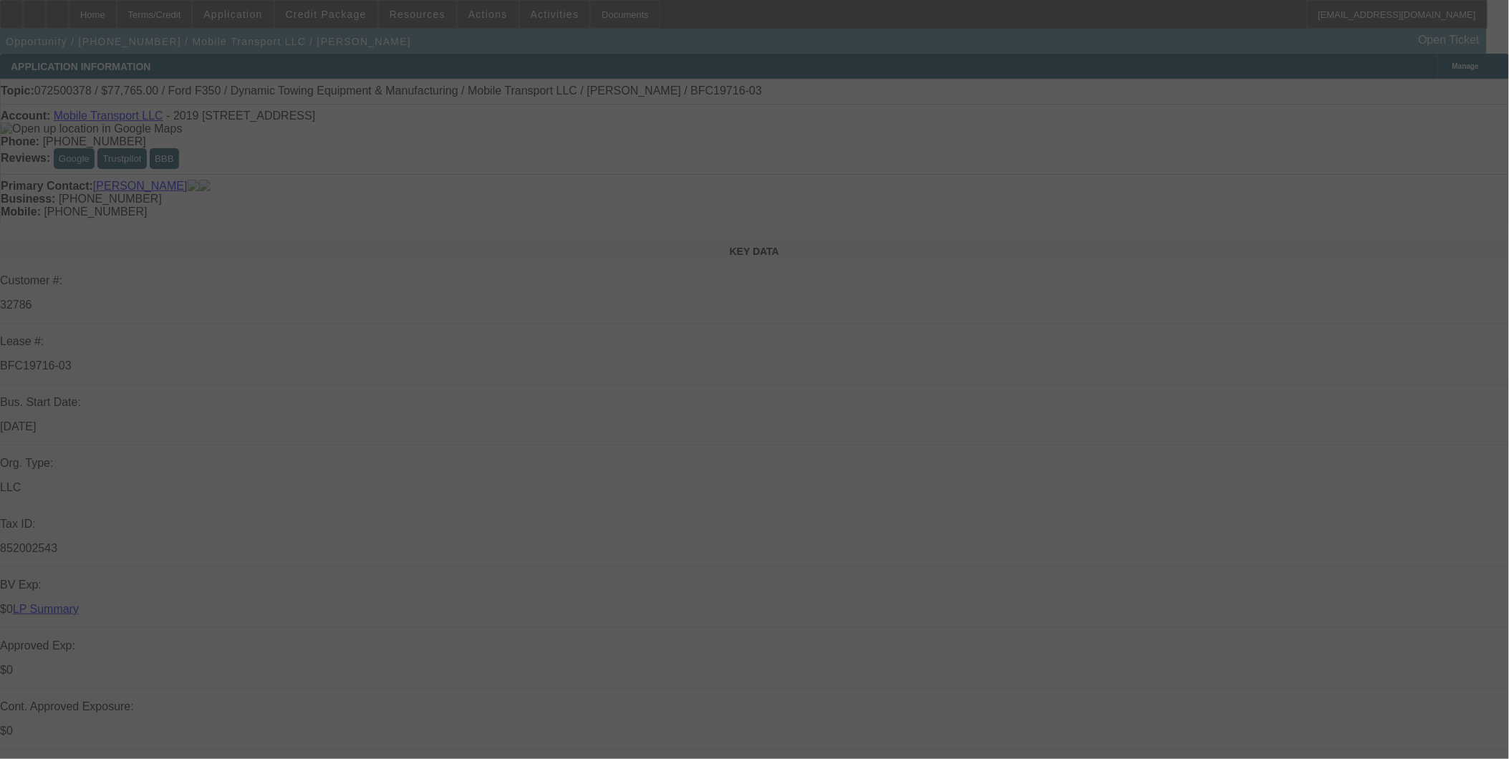
scroll to position [238, 0]
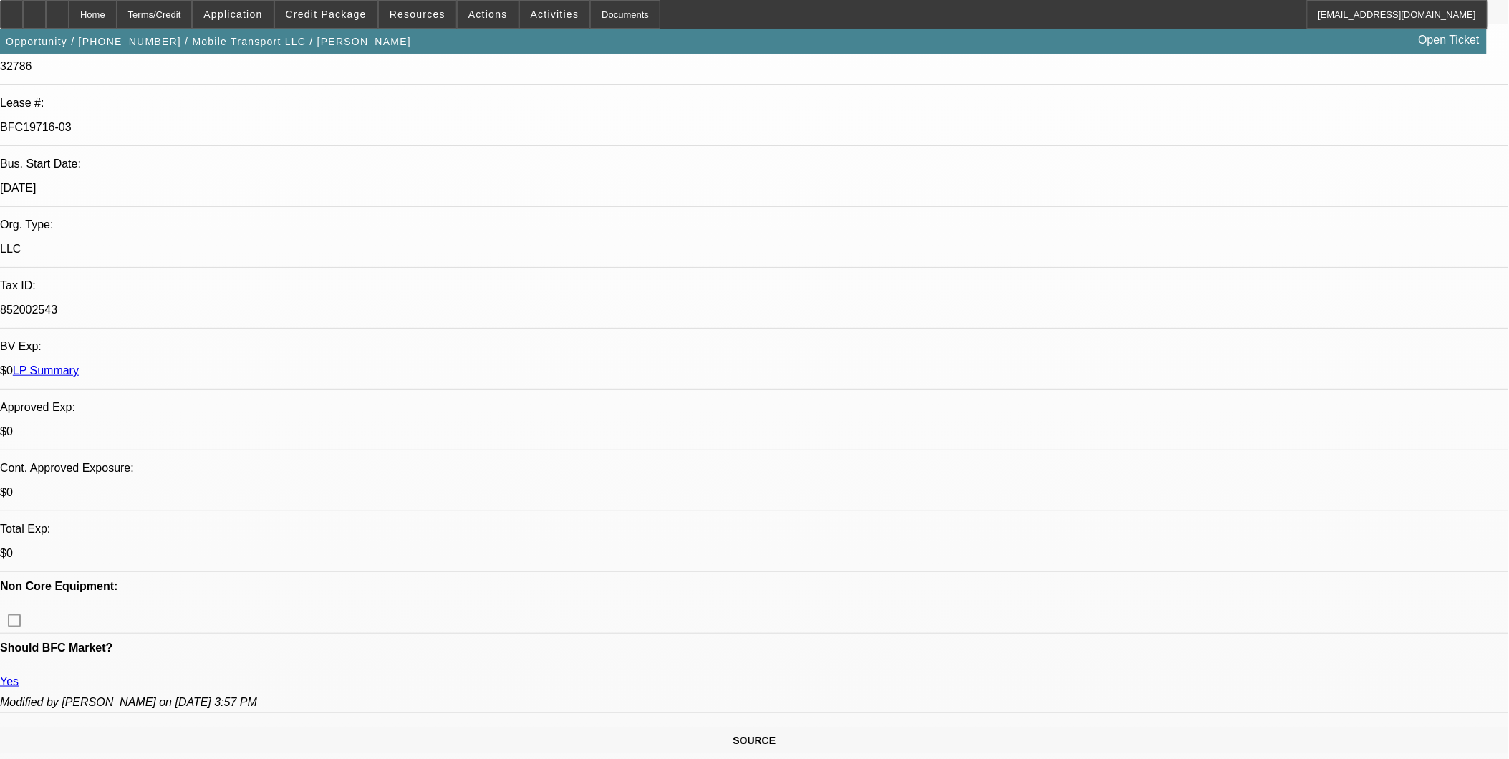
select select "0"
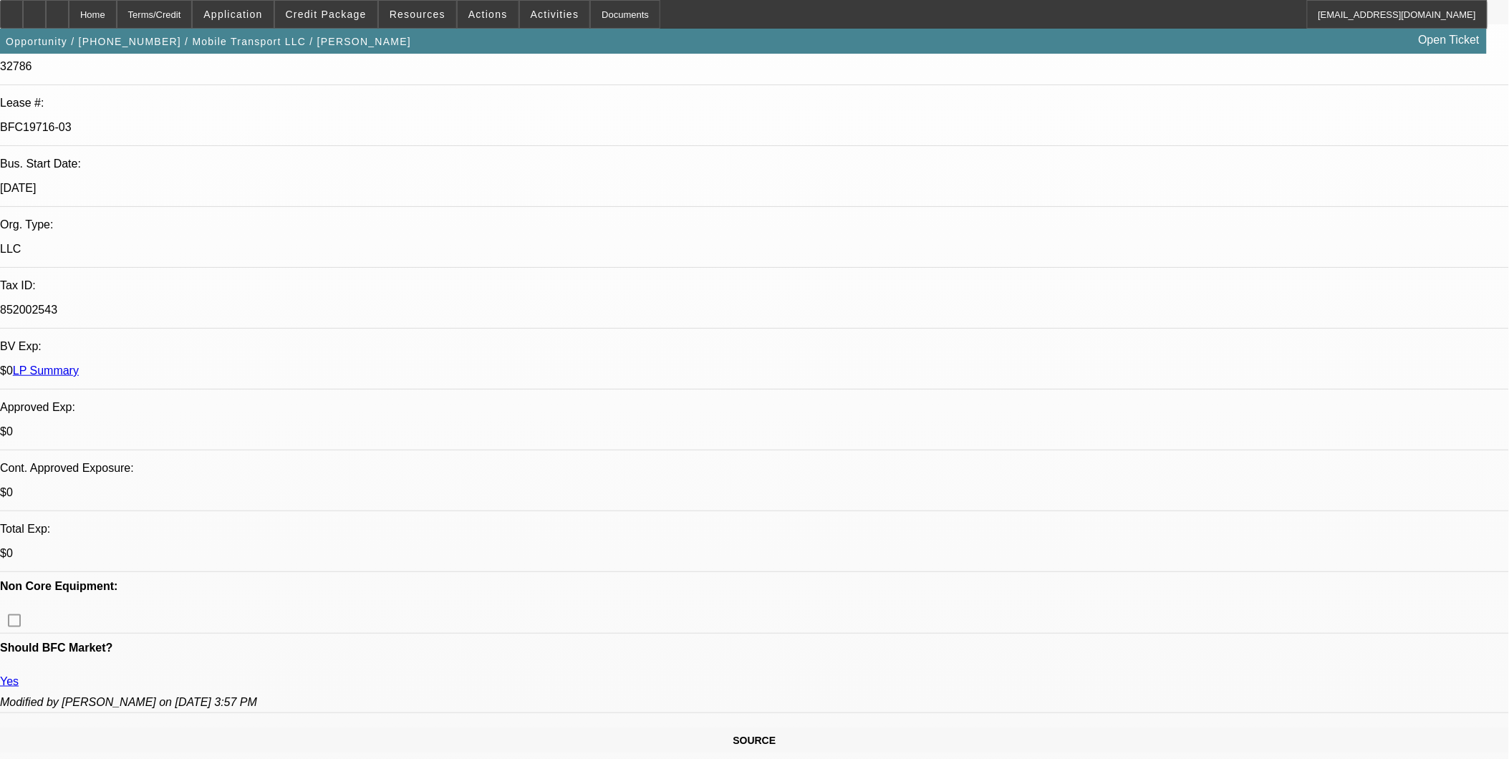
select select "0"
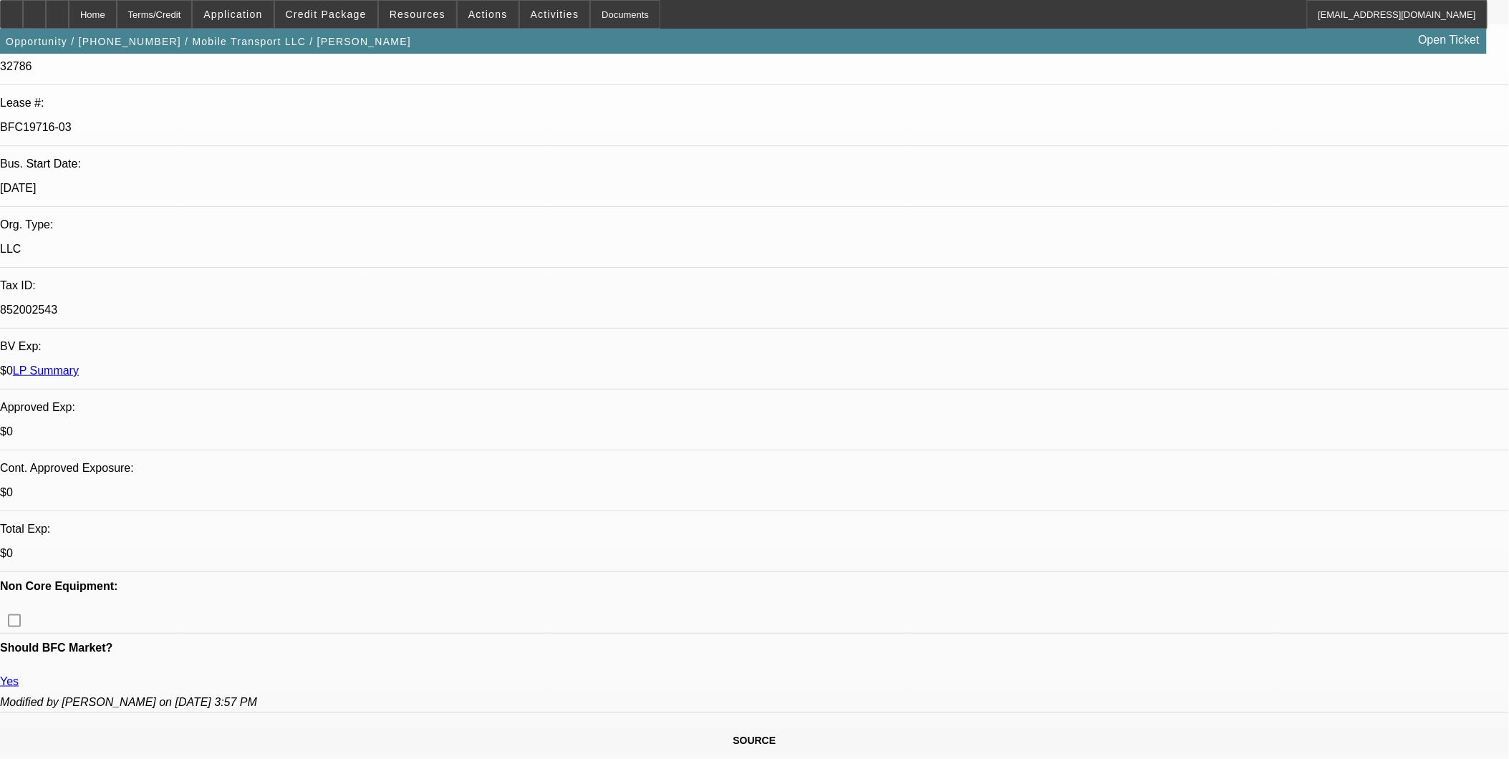
select select "0"
select select "1"
select select "2"
select select "6"
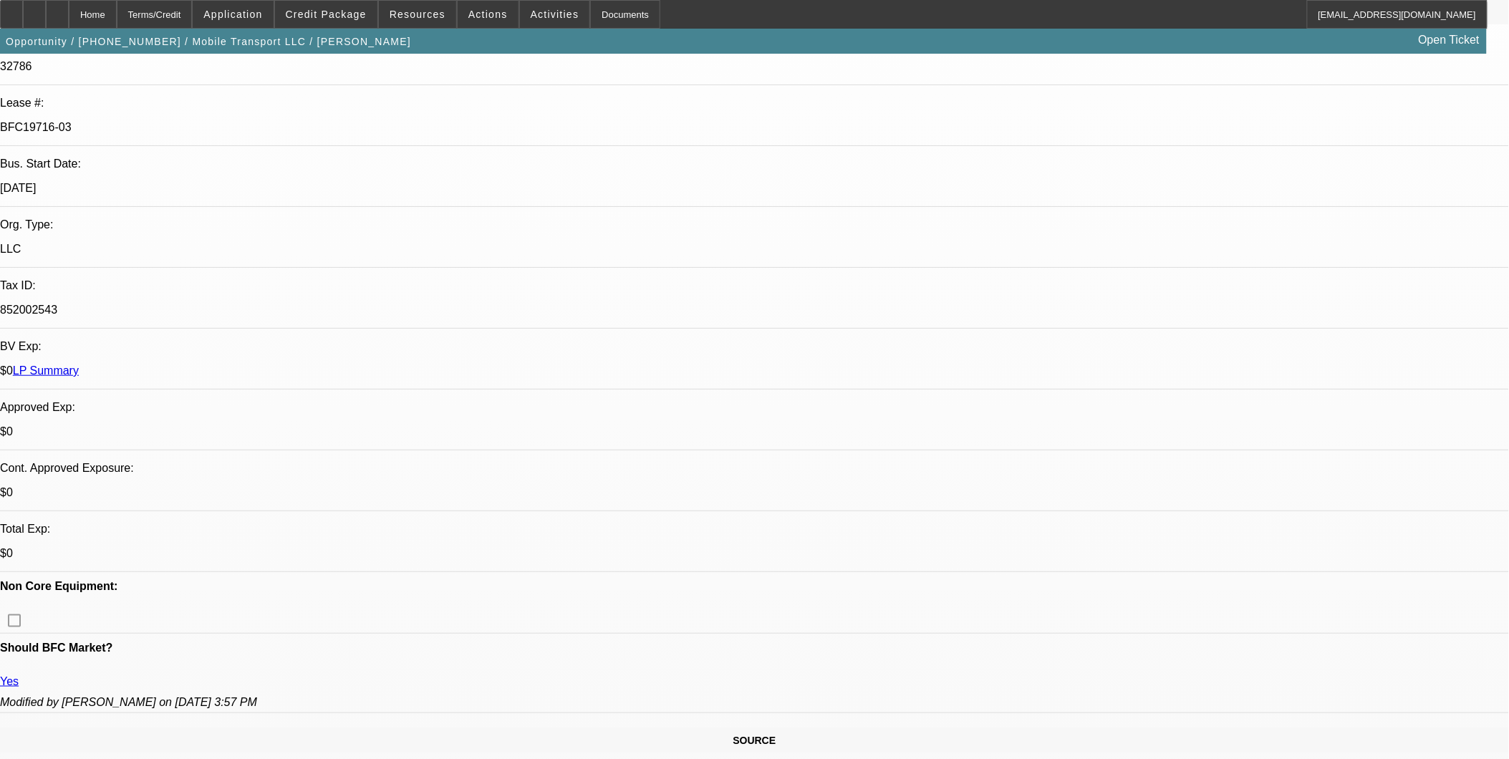
select select "1"
select select "2"
select select "6"
select select "1"
select select "2"
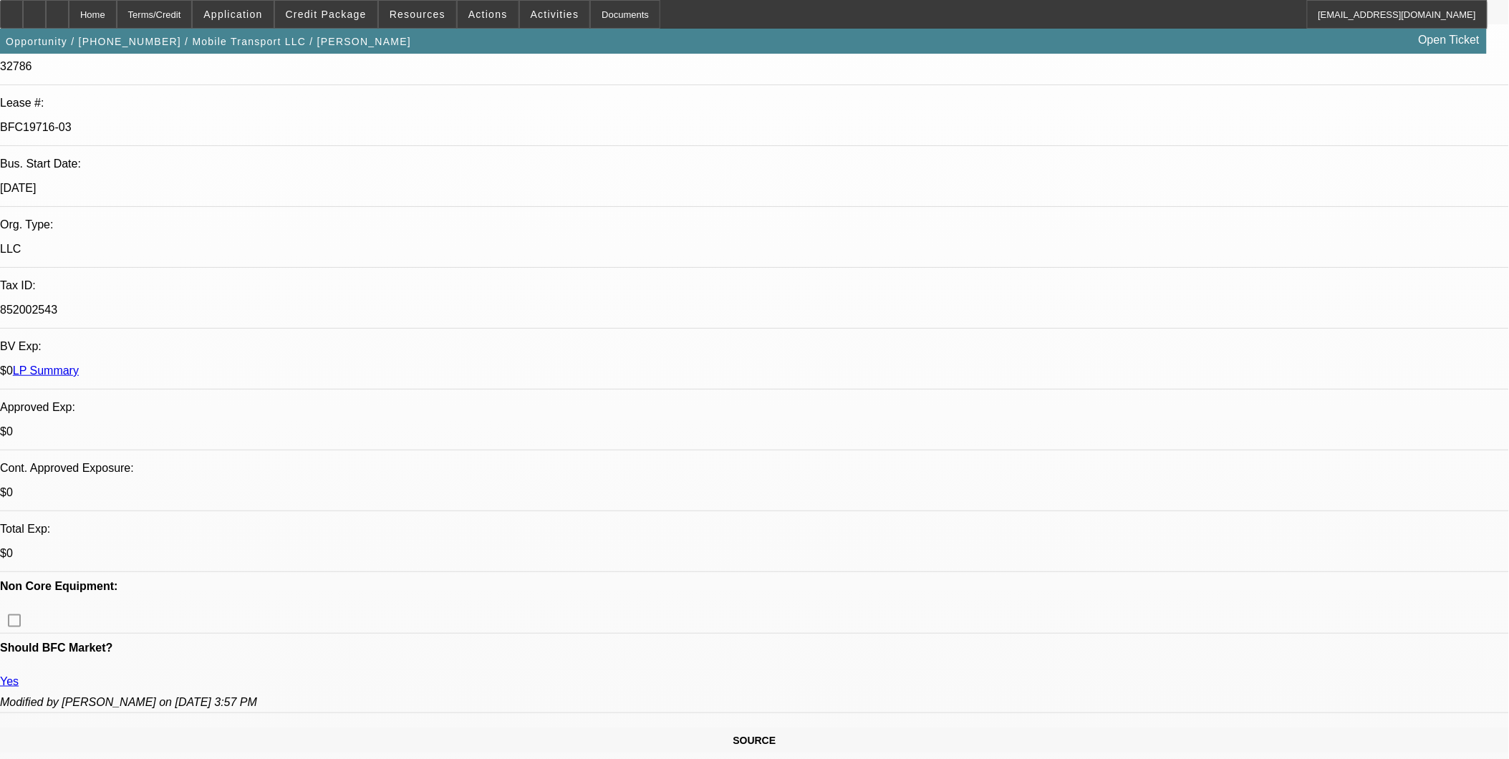
select select "6"
select select "1"
select select "2"
select select "6"
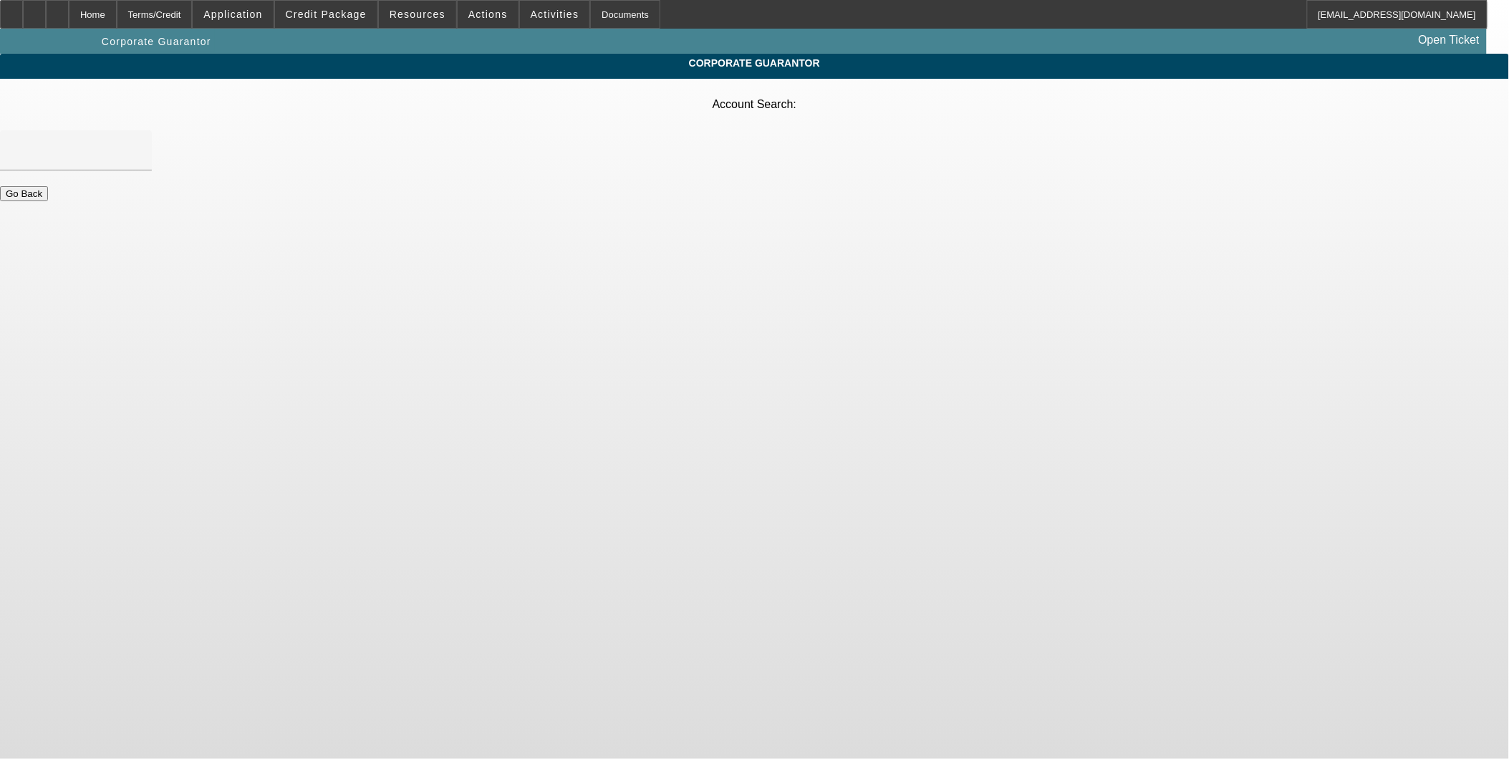
click at [816, 495] on body "Home Terms/Credit Application Credit Package Resources Actions Activities Docum…" at bounding box center [754, 379] width 1509 height 759
click at [713, 85] on div "Corporate Guarantor Account Search: Go Back" at bounding box center [760, 134] width 1521 height 160
click at [140, 142] on input "Account Search" at bounding box center [75, 150] width 129 height 17
type input "r"
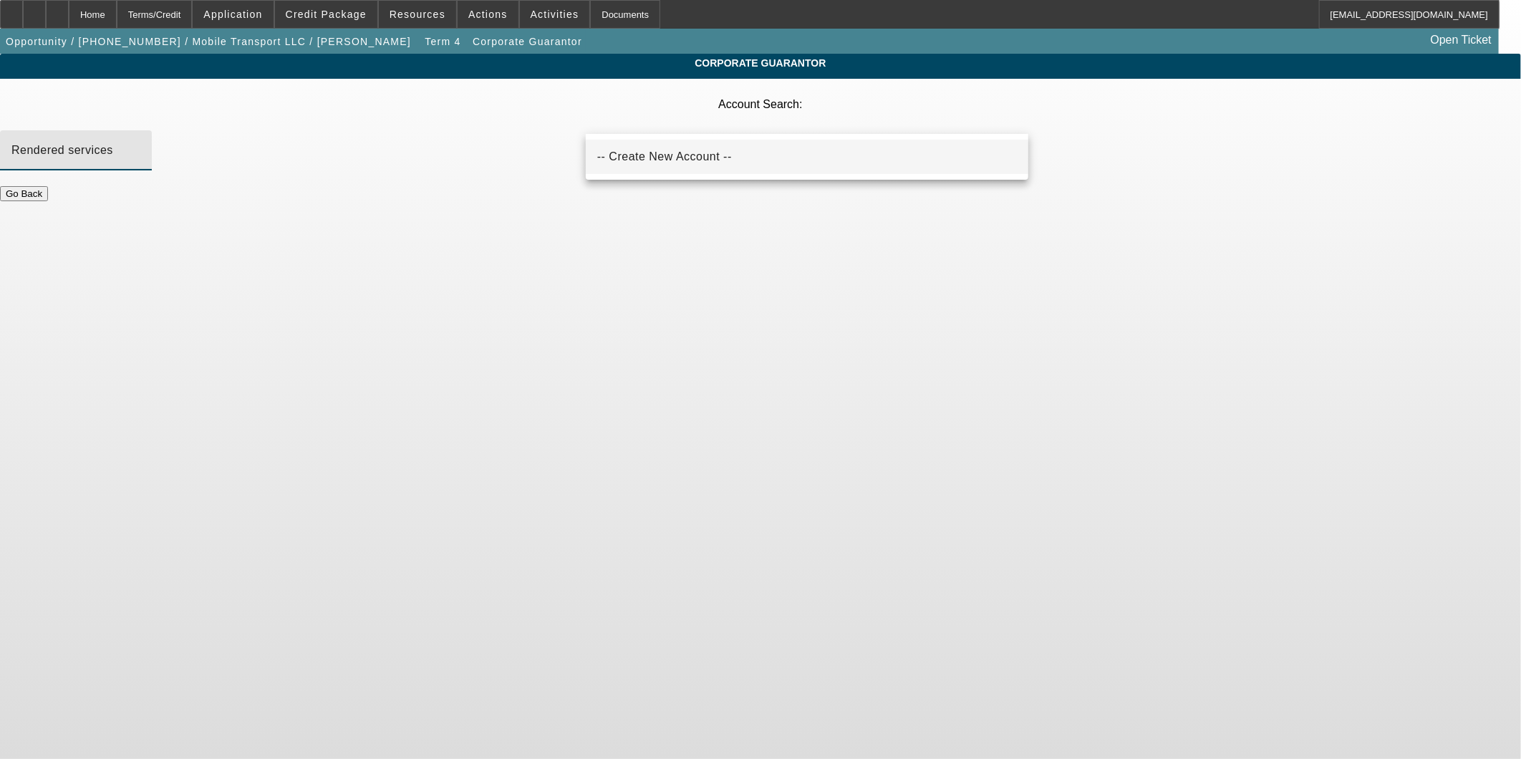
type input "Rendered services"
click at [670, 155] on span "-- Create New Account --" at bounding box center [664, 156] width 135 height 12
